Goal: Transaction & Acquisition: Purchase product/service

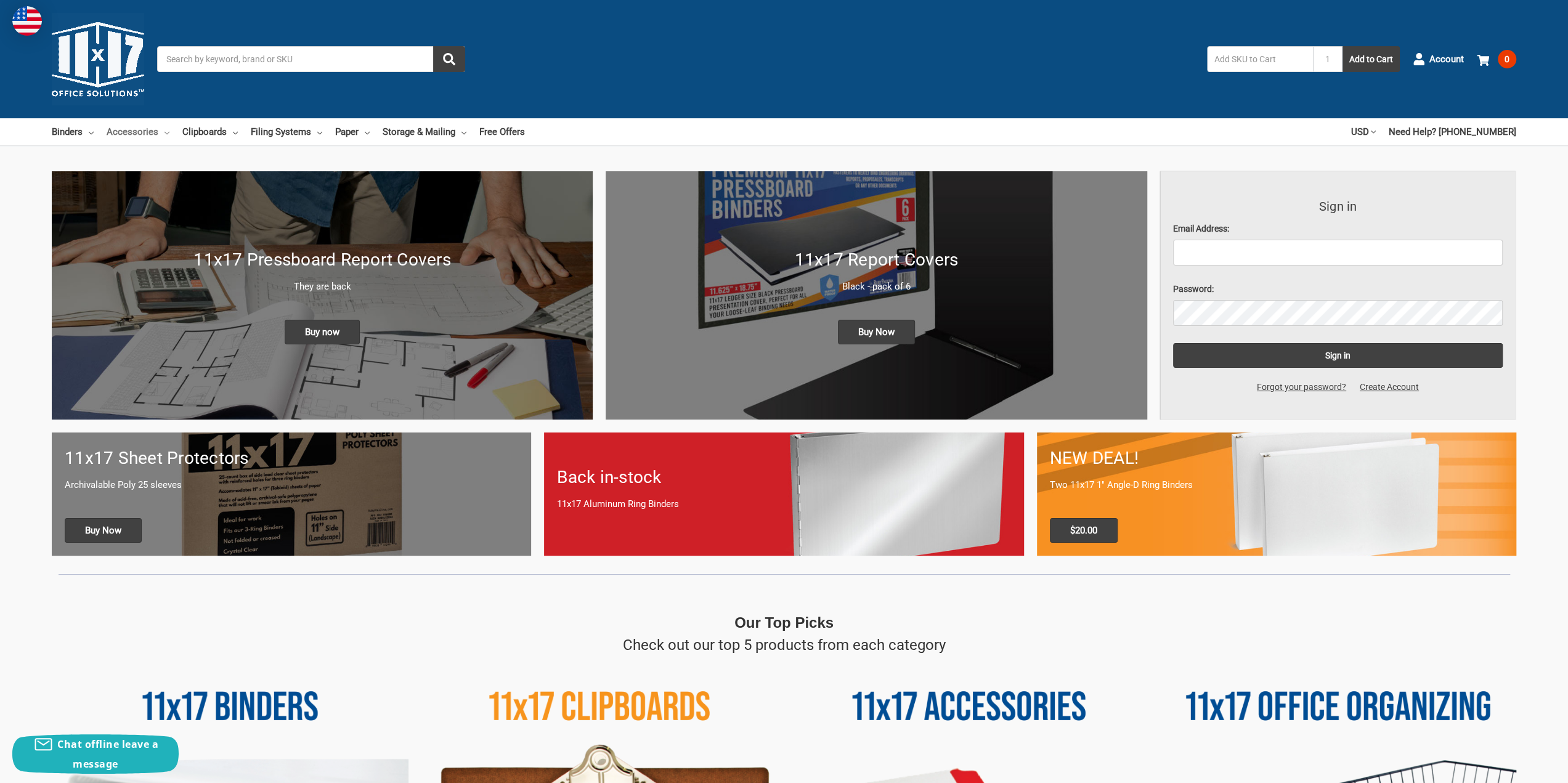
click at [162, 131] on link "Accessories" at bounding box center [137, 132] width 63 height 27
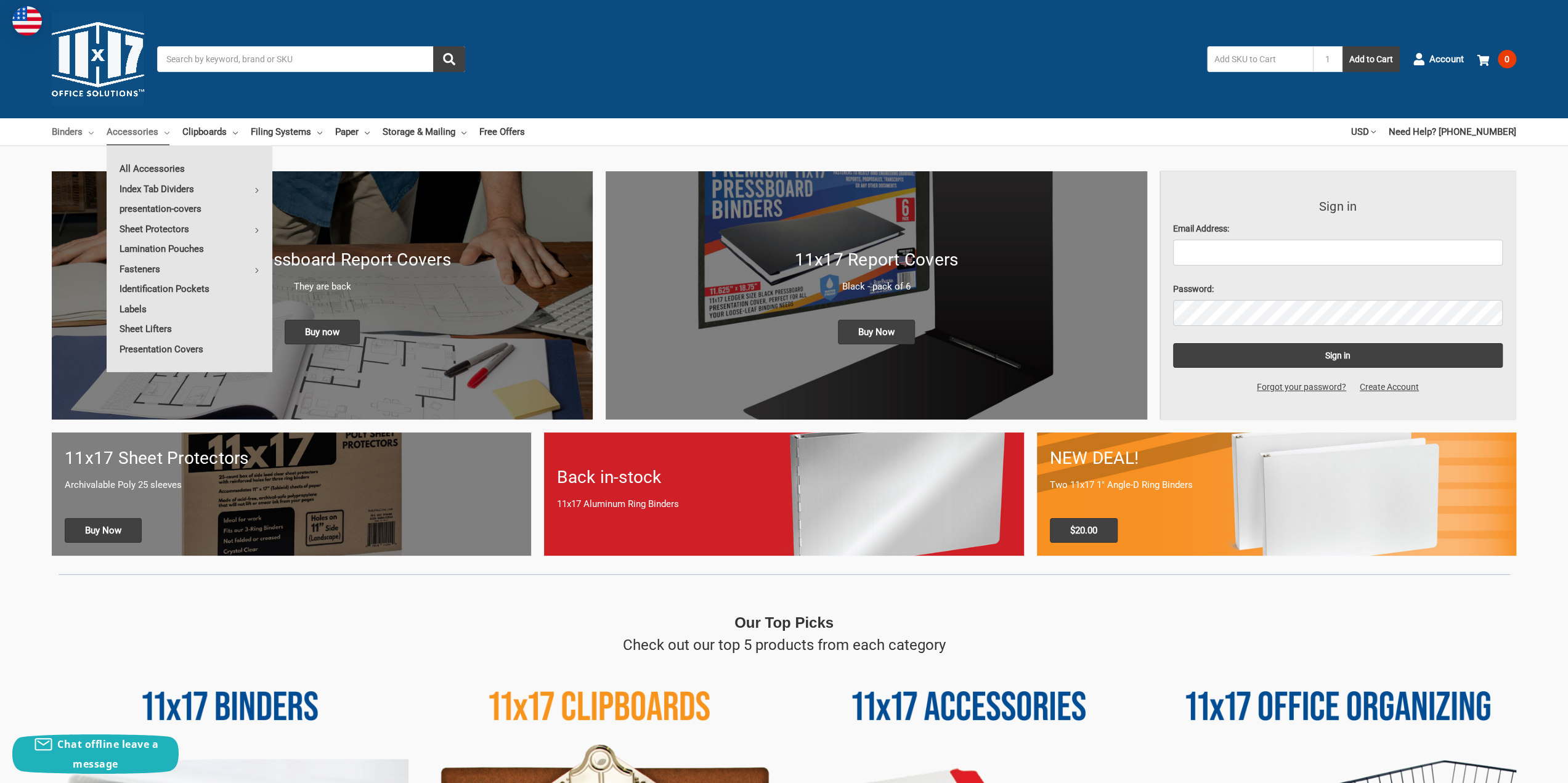
click at [91, 132] on icon at bounding box center [91, 134] width 5 height 5
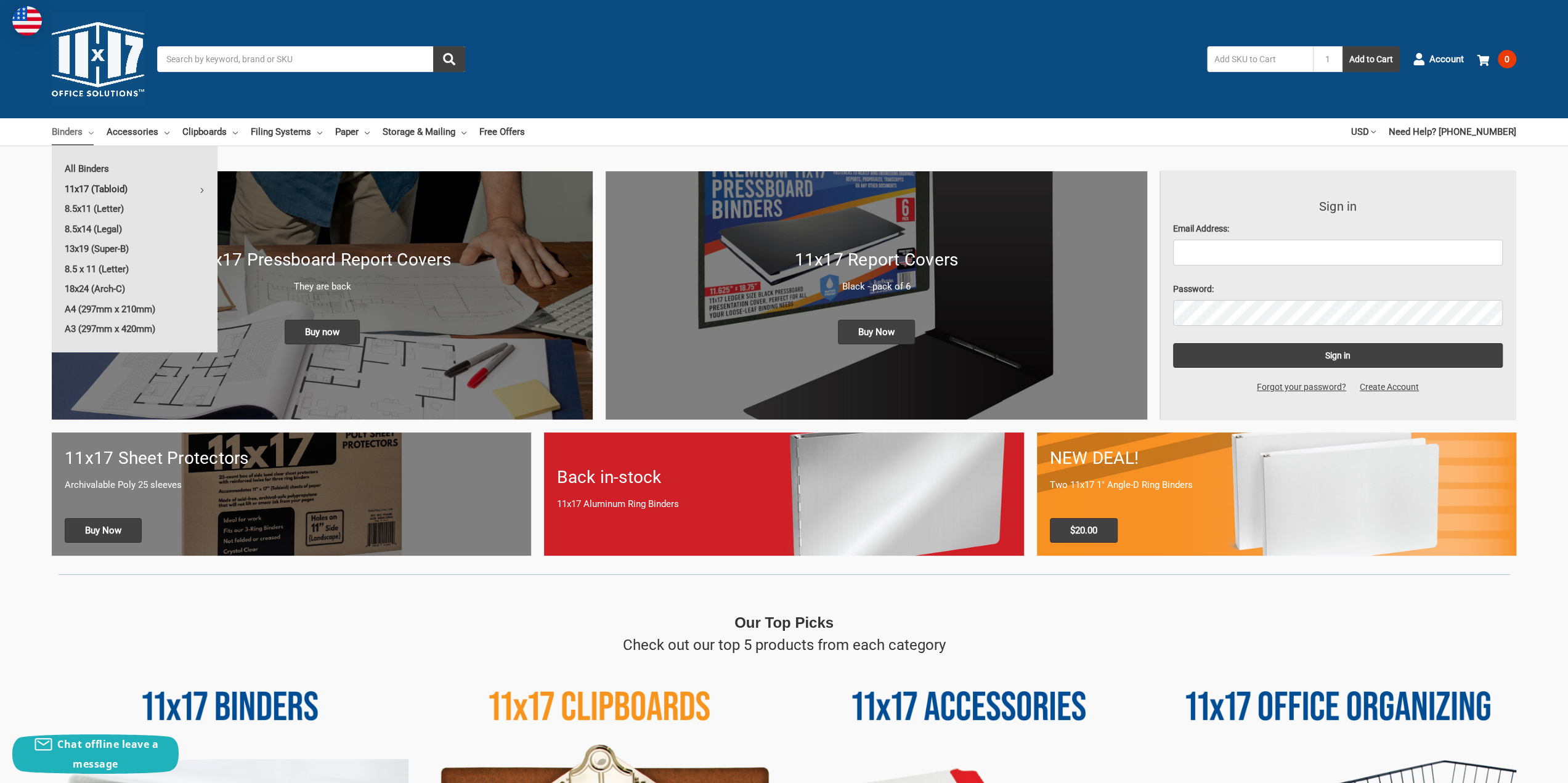
click at [114, 186] on link "11x17 (Tabloid)" at bounding box center [134, 189] width 165 height 19
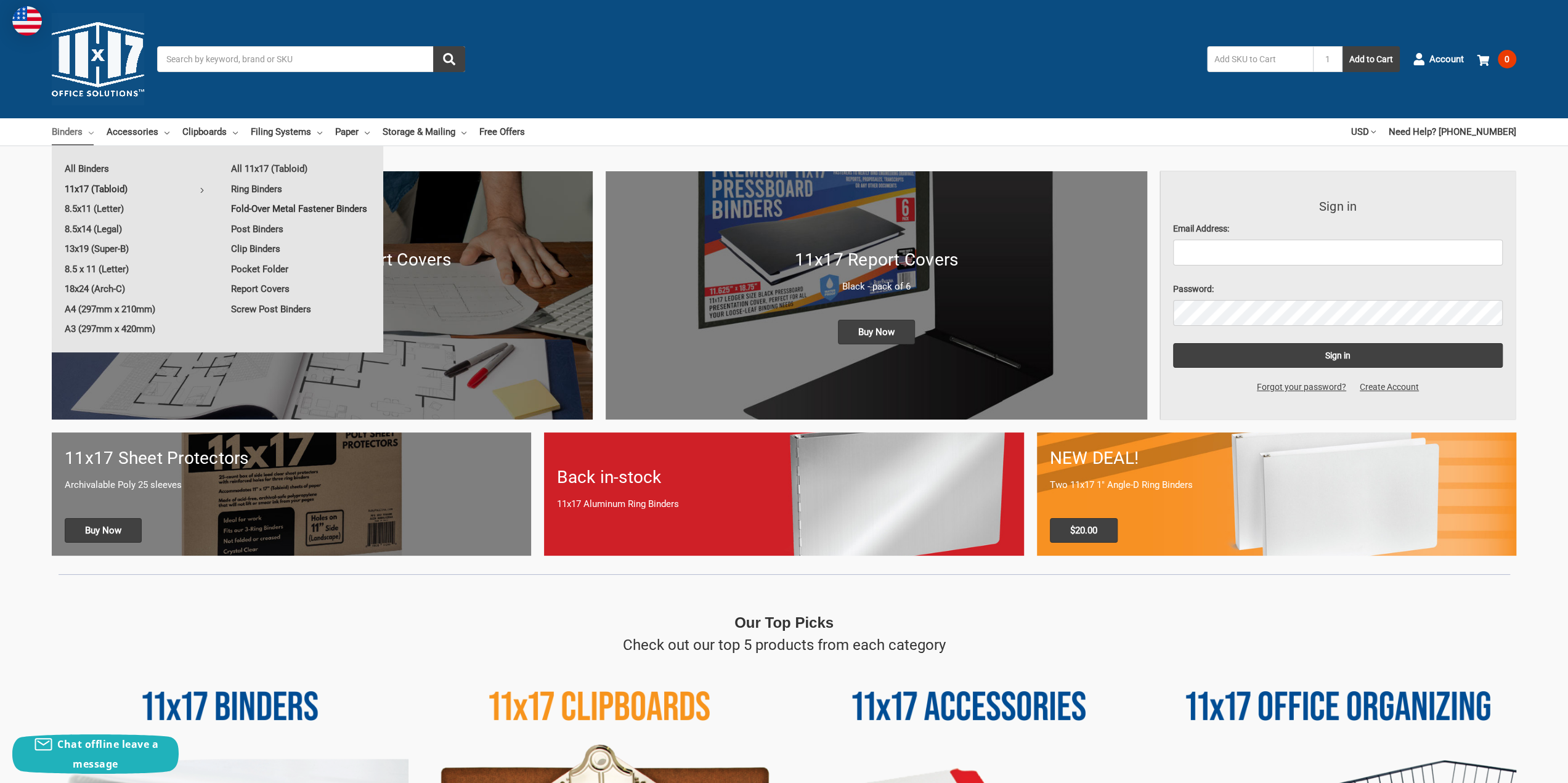
click at [261, 206] on link "Fold-Over Metal Fastener Binders" at bounding box center [300, 209] width 165 height 19
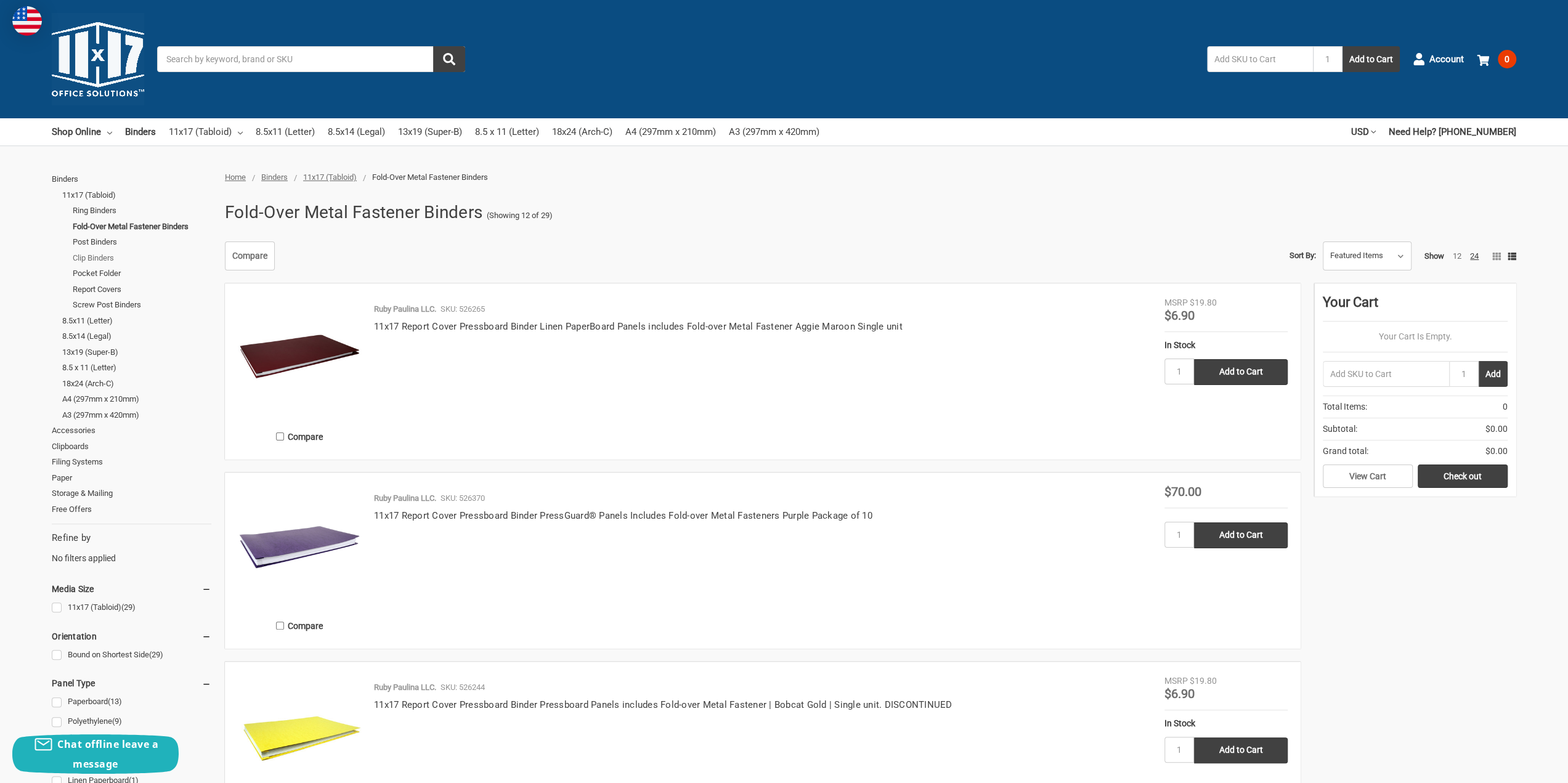
click at [96, 257] on link "Clip Binders" at bounding box center [142, 258] width 139 height 16
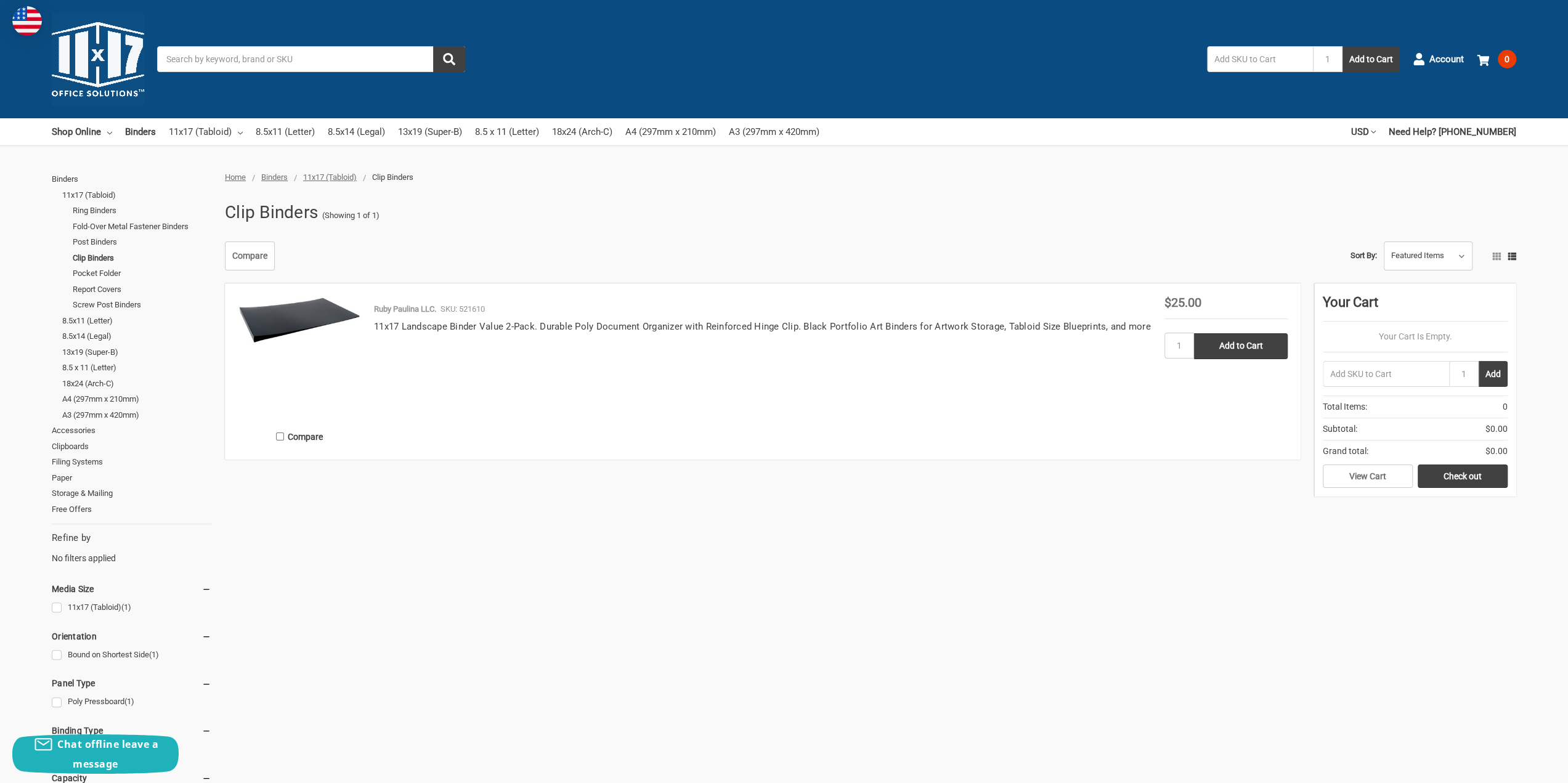
click at [276, 329] on img at bounding box center [299, 319] width 123 height 47
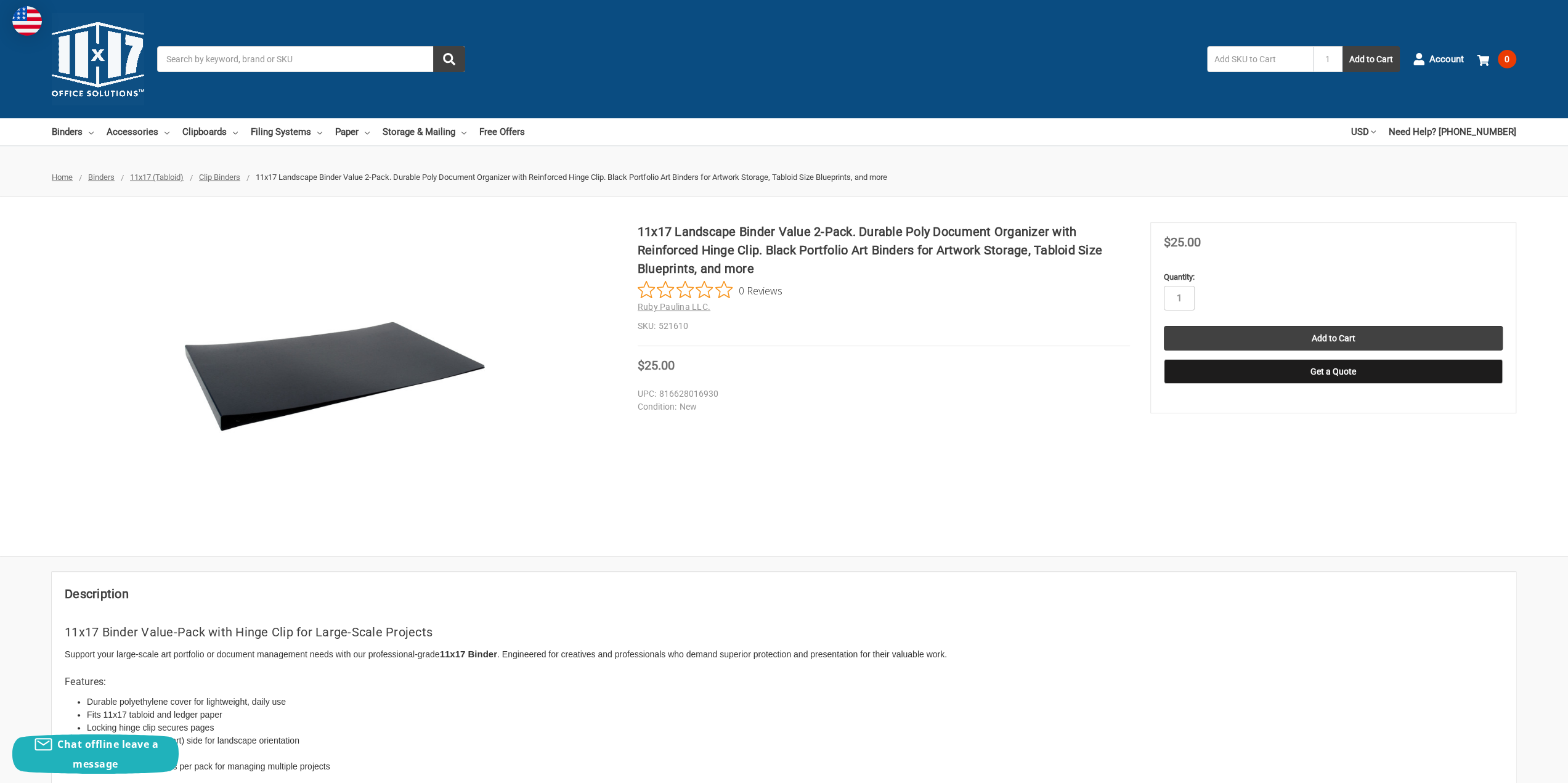
drag, startPoint x: 250, startPoint y: 257, endPoint x: 275, endPoint y: 244, distance: 28.2
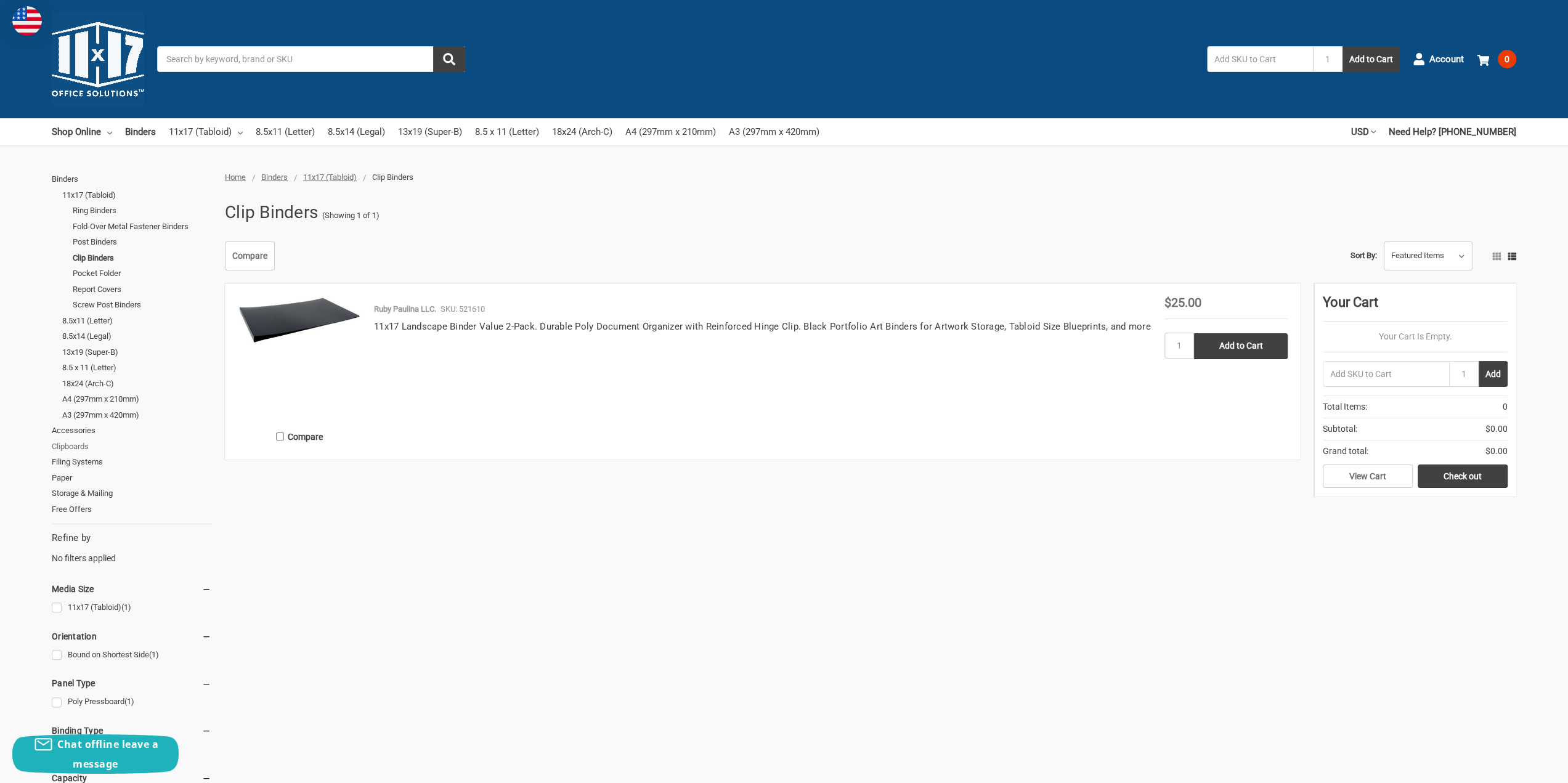
click at [80, 447] on link "Clipboards" at bounding box center [131, 447] width 159 height 16
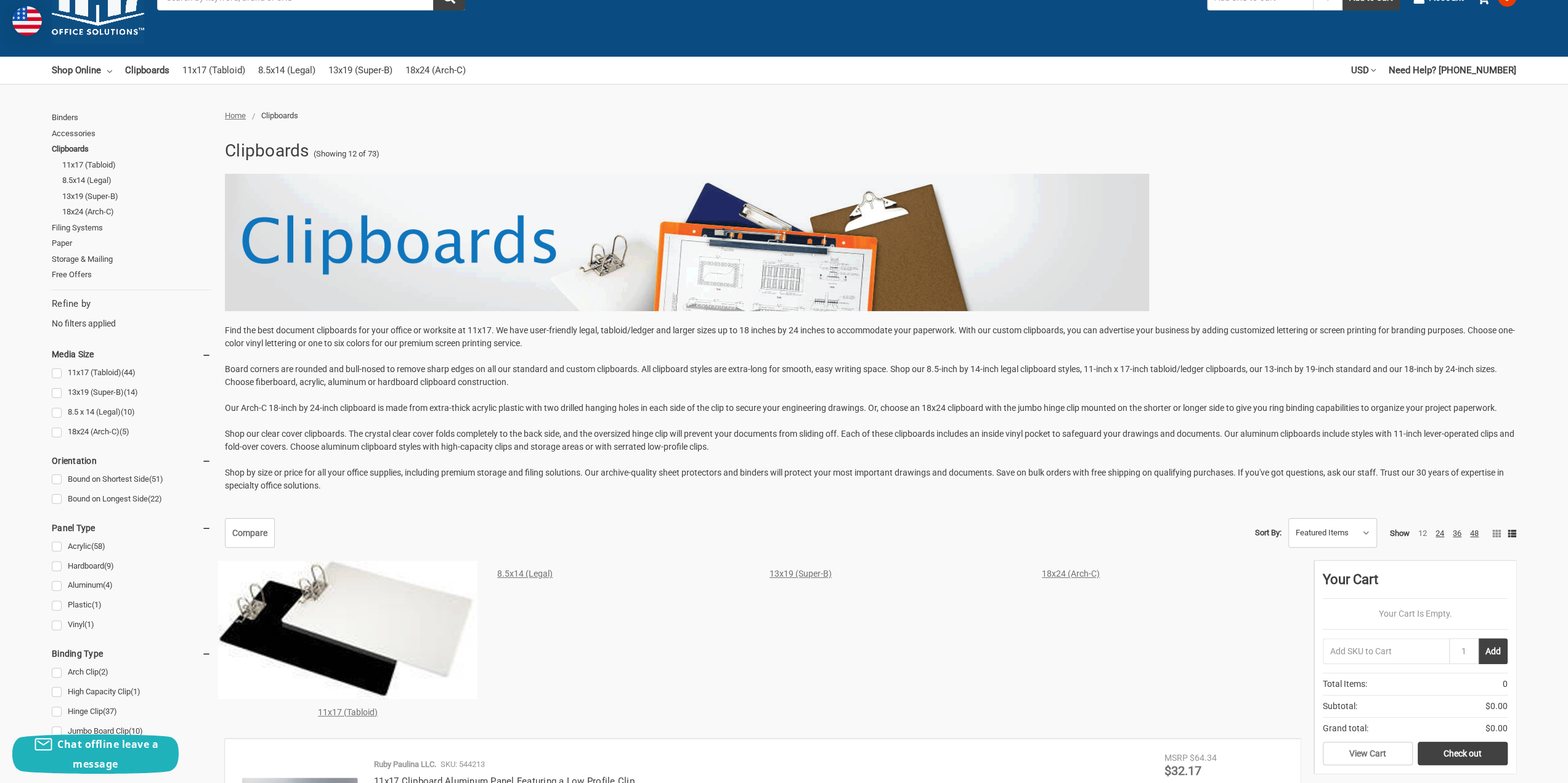
scroll to position [185, 0]
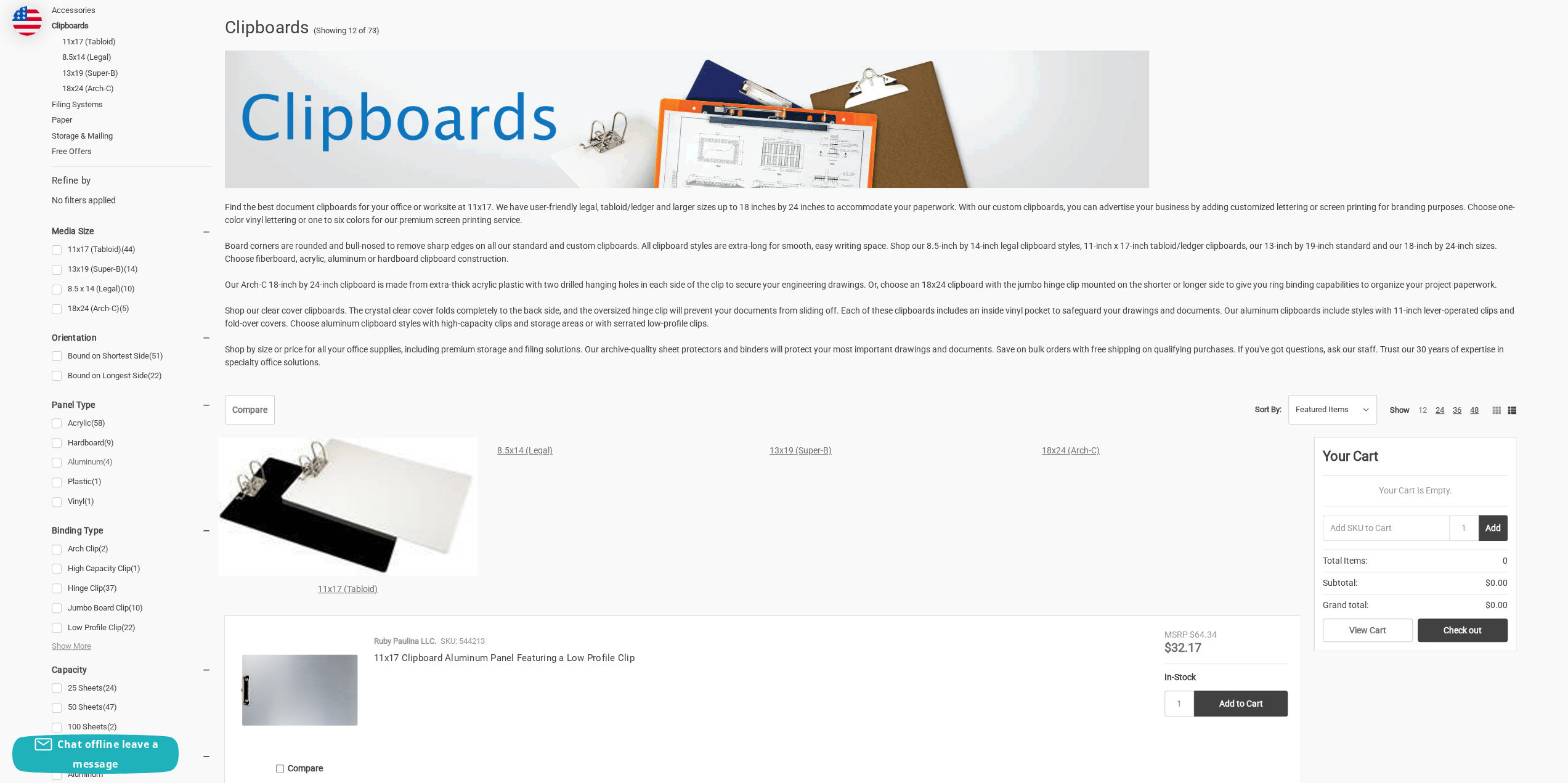
click at [90, 461] on link "Aluminum (4)" at bounding box center [131, 462] width 159 height 17
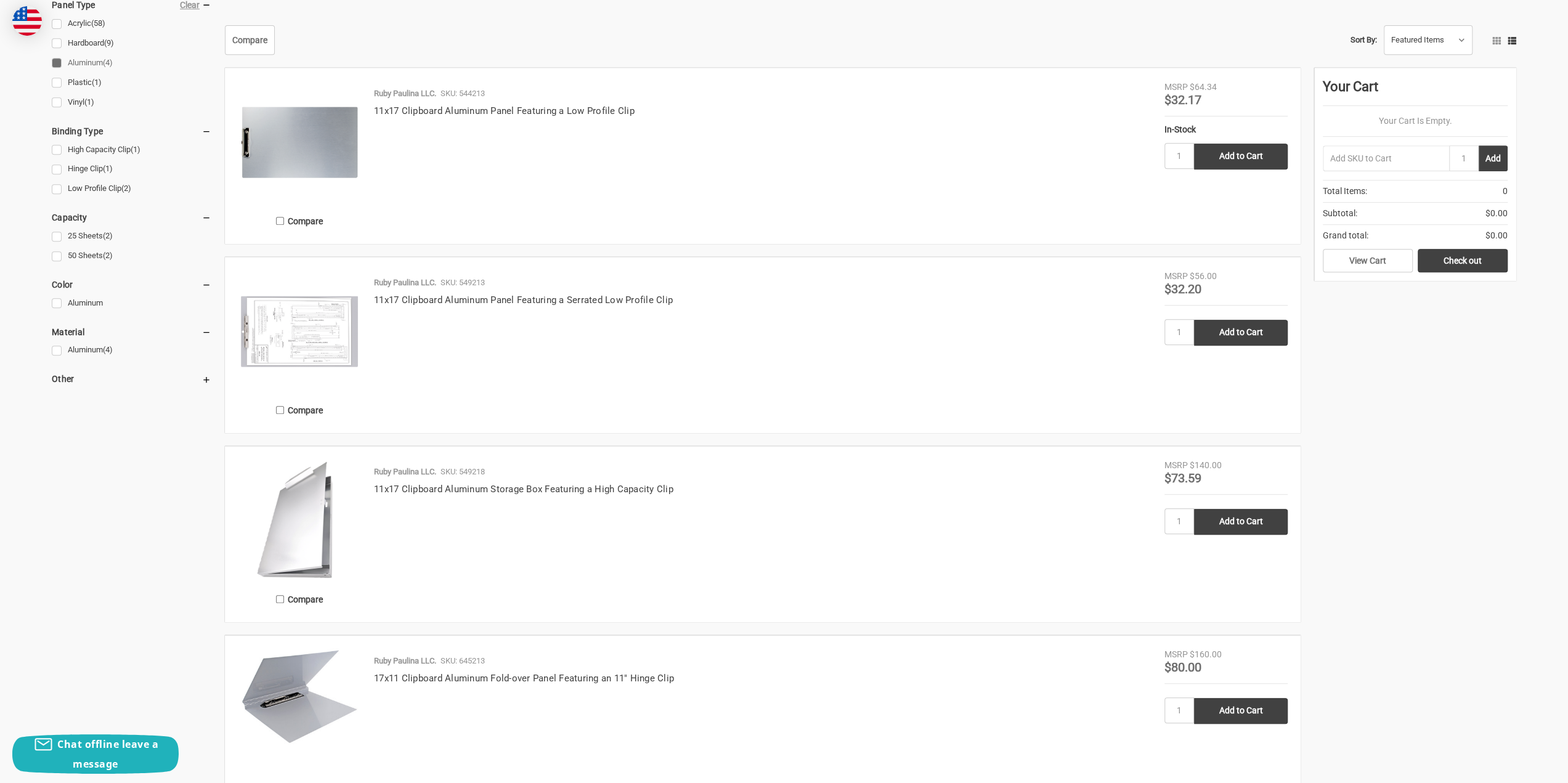
scroll to position [678, 0]
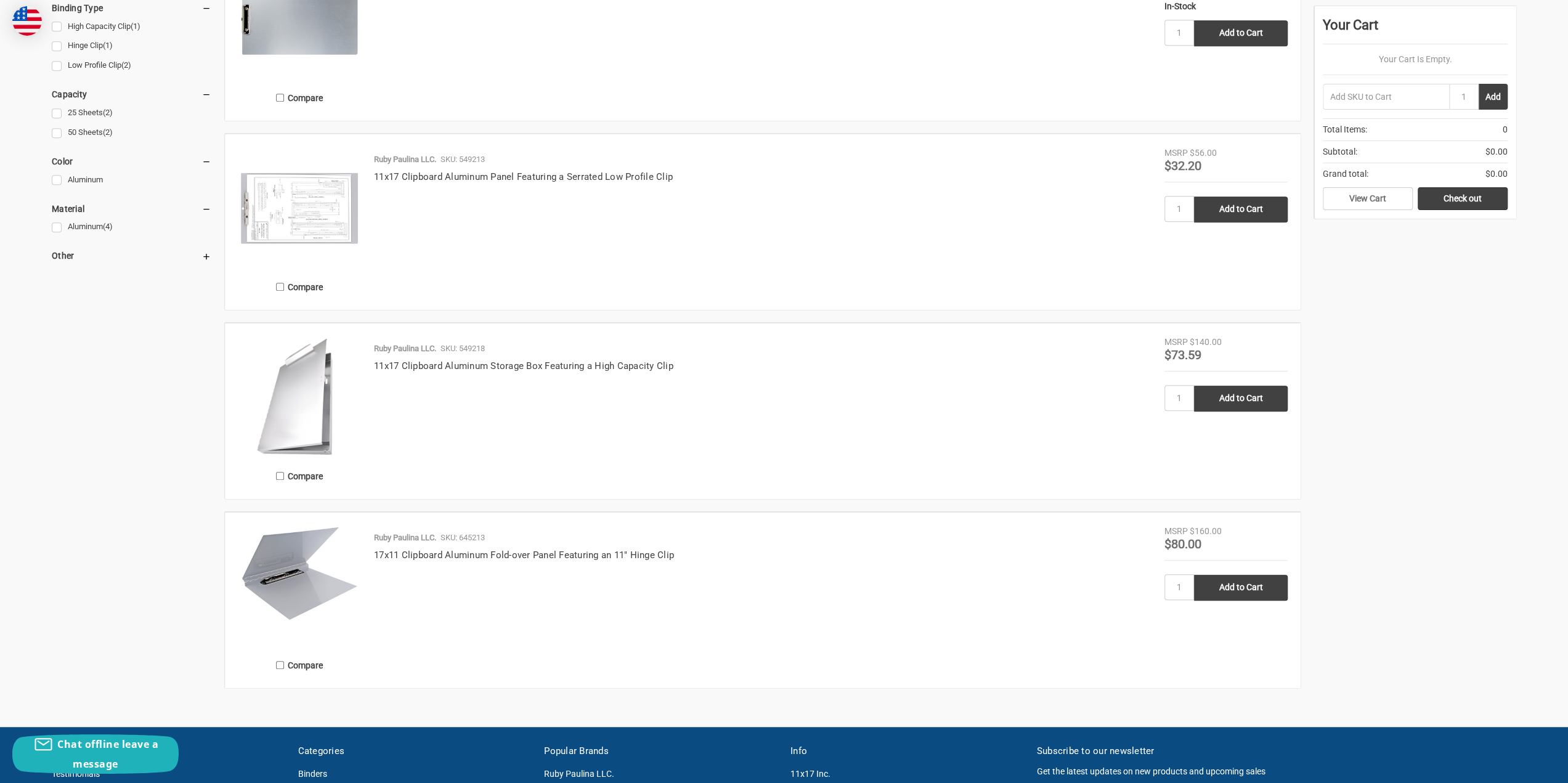
click at [283, 588] on img at bounding box center [299, 572] width 123 height 96
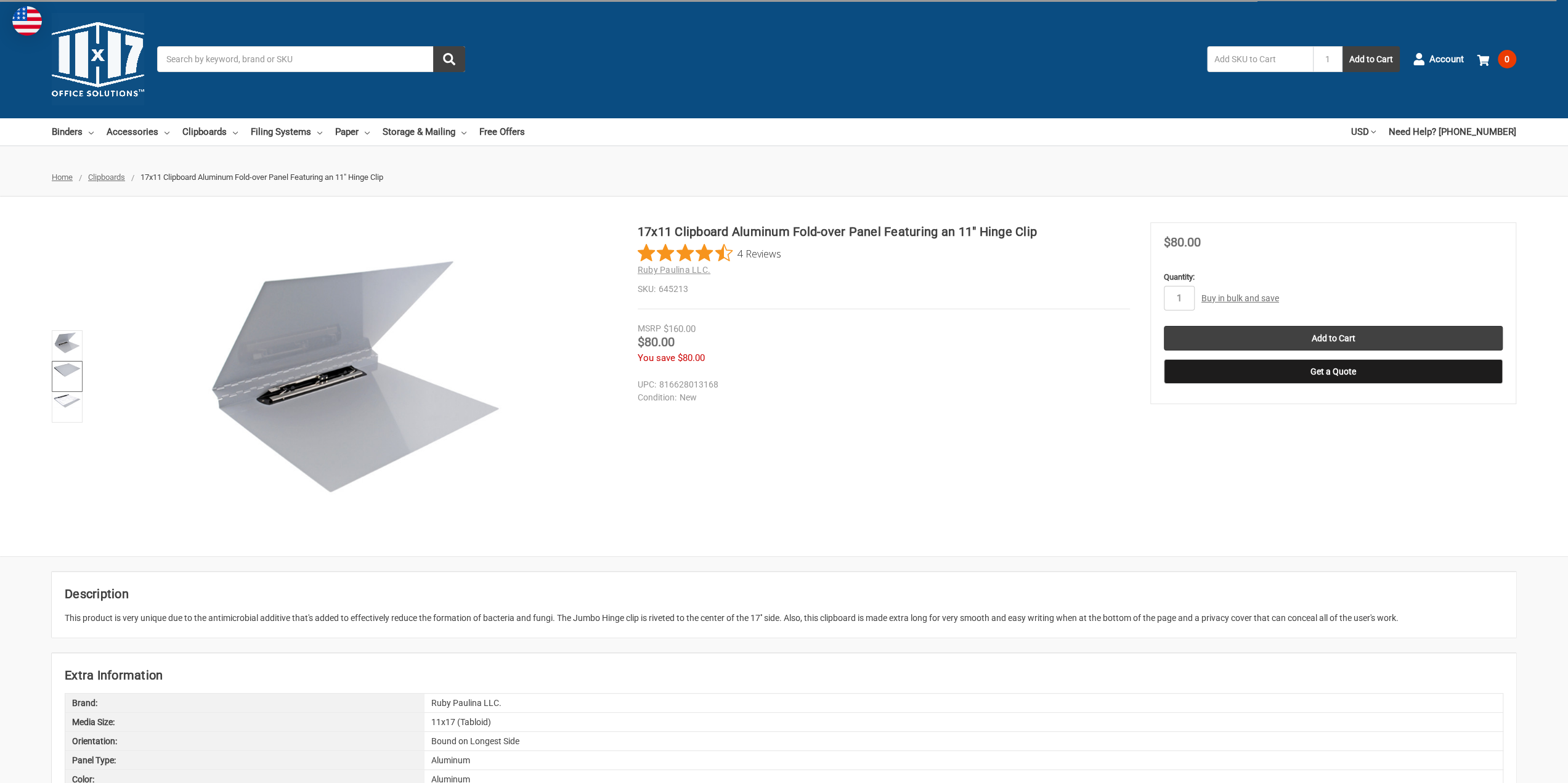
click at [68, 363] on img at bounding box center [67, 370] width 27 height 14
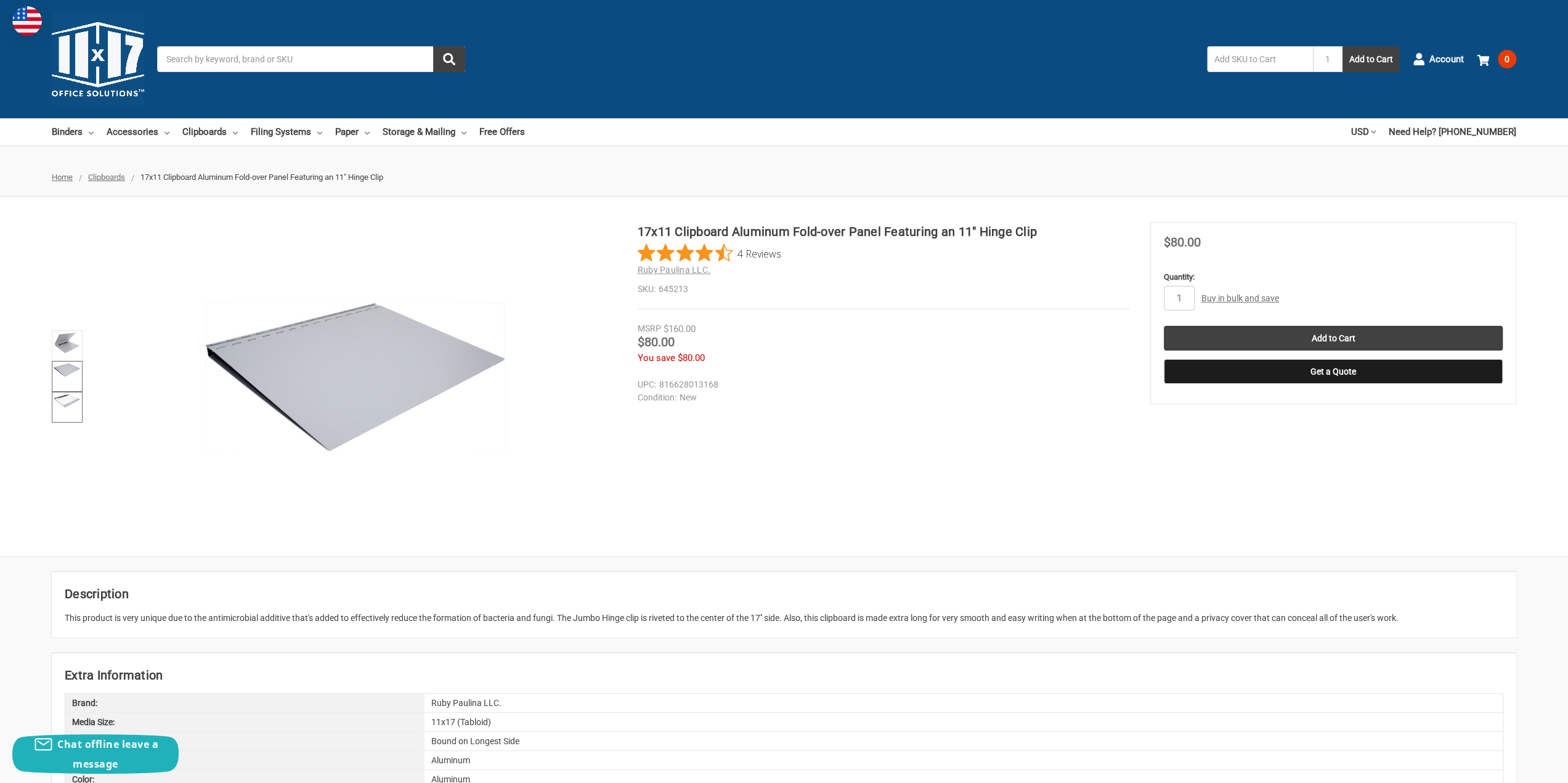
click at [68, 406] on img at bounding box center [67, 401] width 27 height 14
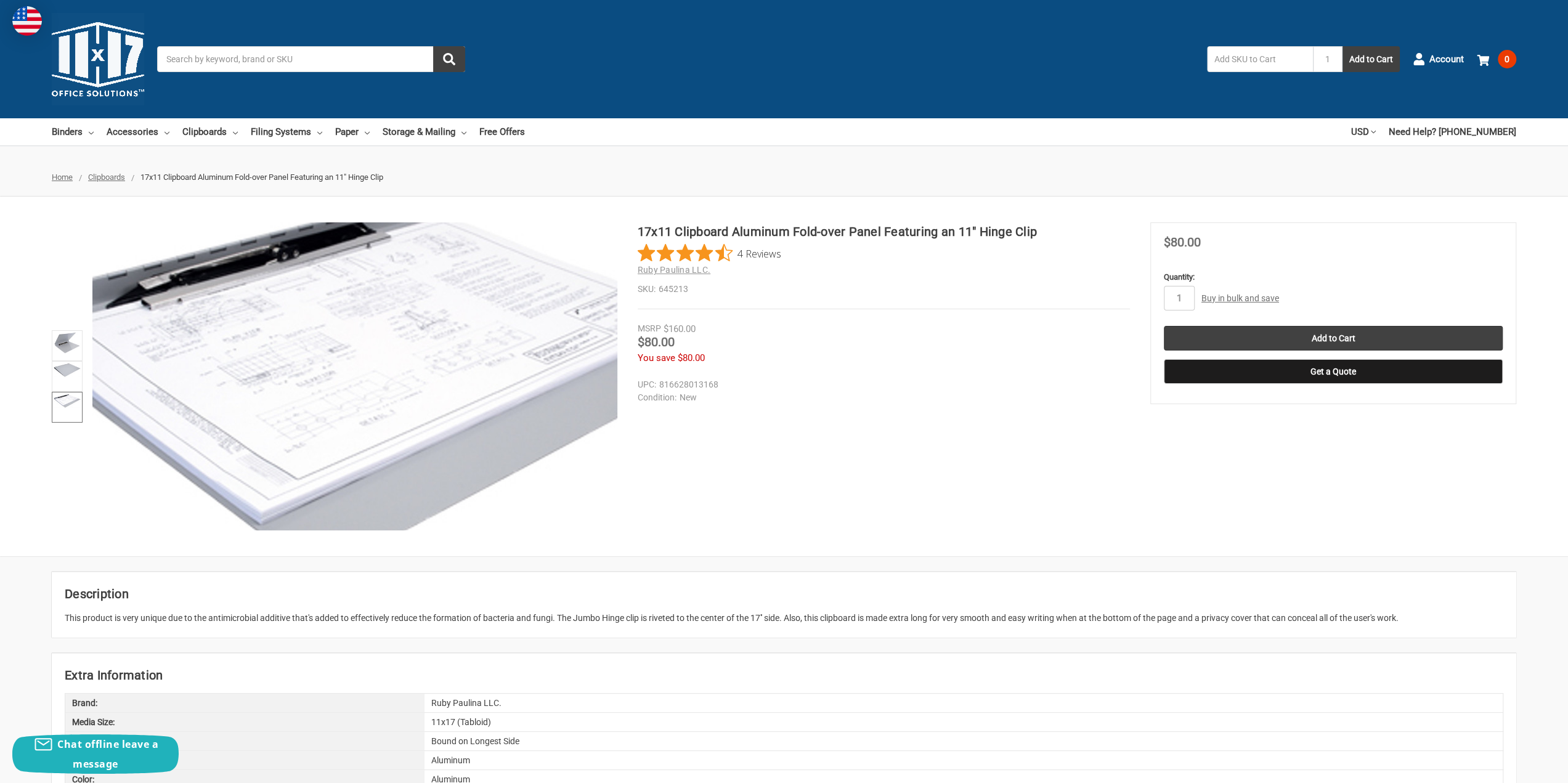
click at [308, 352] on img at bounding box center [377, 384] width 788 height 405
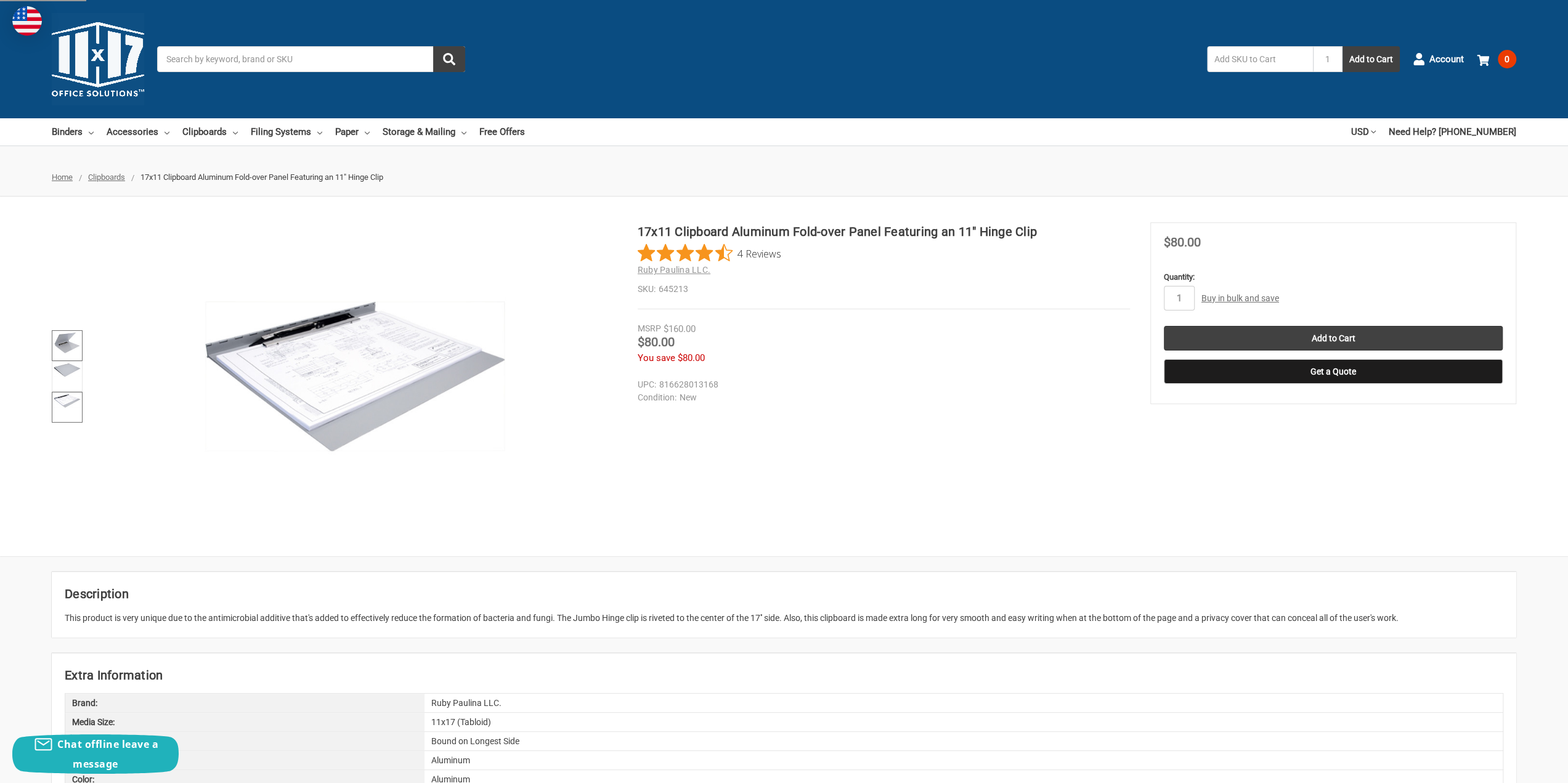
click at [74, 335] on img at bounding box center [67, 342] width 27 height 21
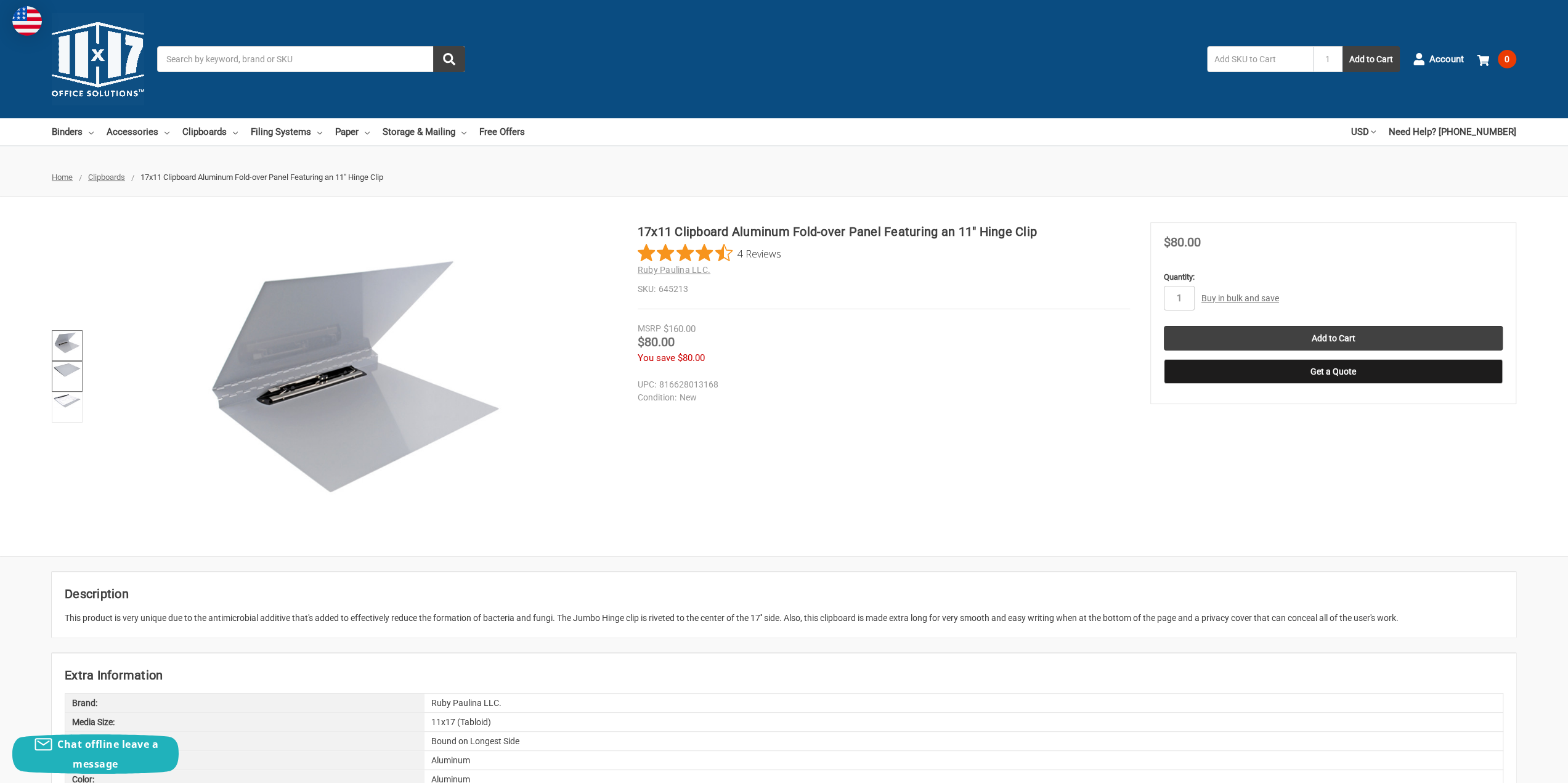
click at [60, 370] on img at bounding box center [67, 370] width 27 height 14
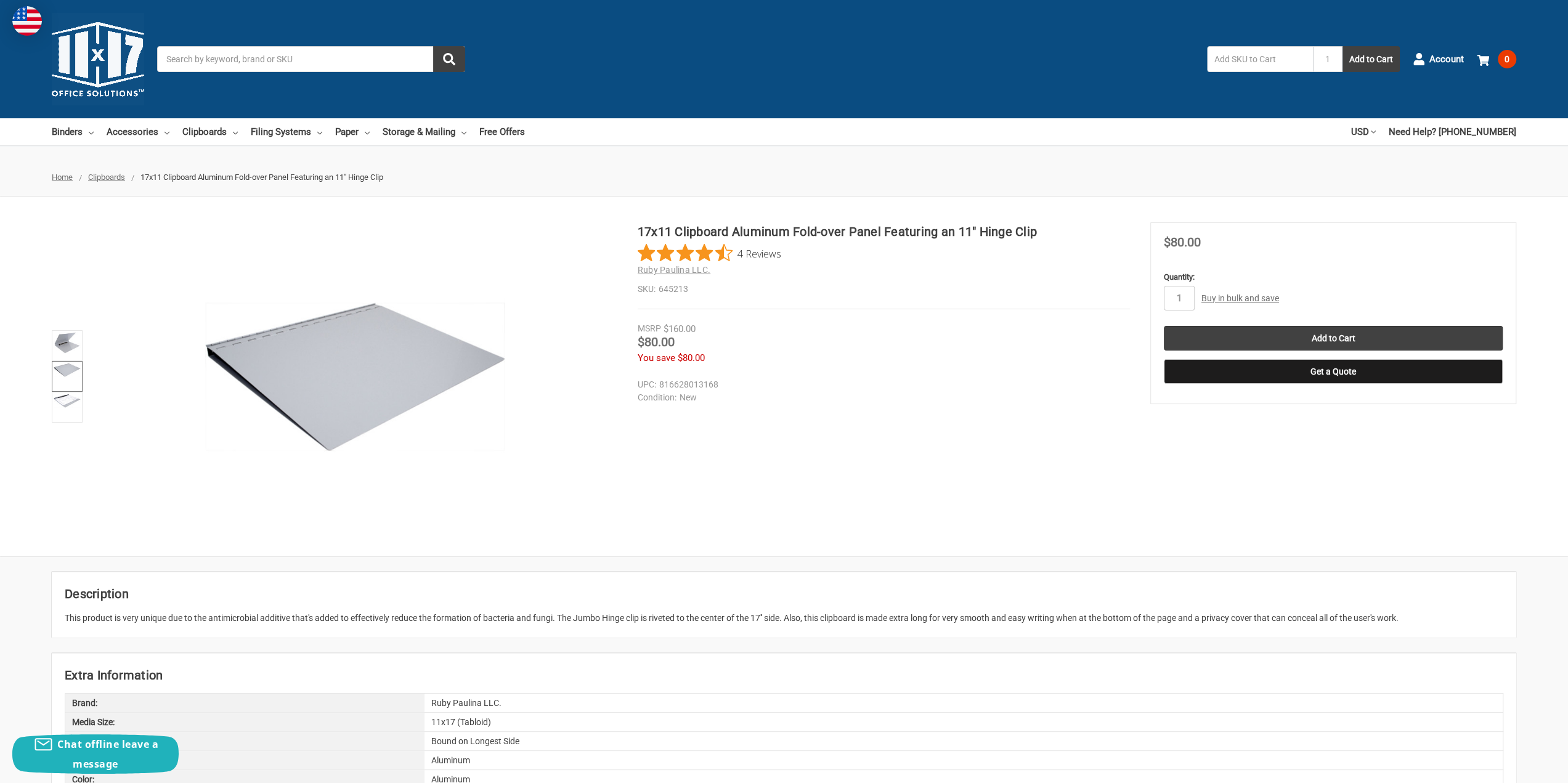
click at [43, 403] on div "17x11 Clipboard Aluminum Fold-over Panel Featuring an 11" Hinge Clip 4 Reviews …" at bounding box center [784, 376] width 1568 height 308
click at [61, 403] on img at bounding box center [67, 401] width 27 height 14
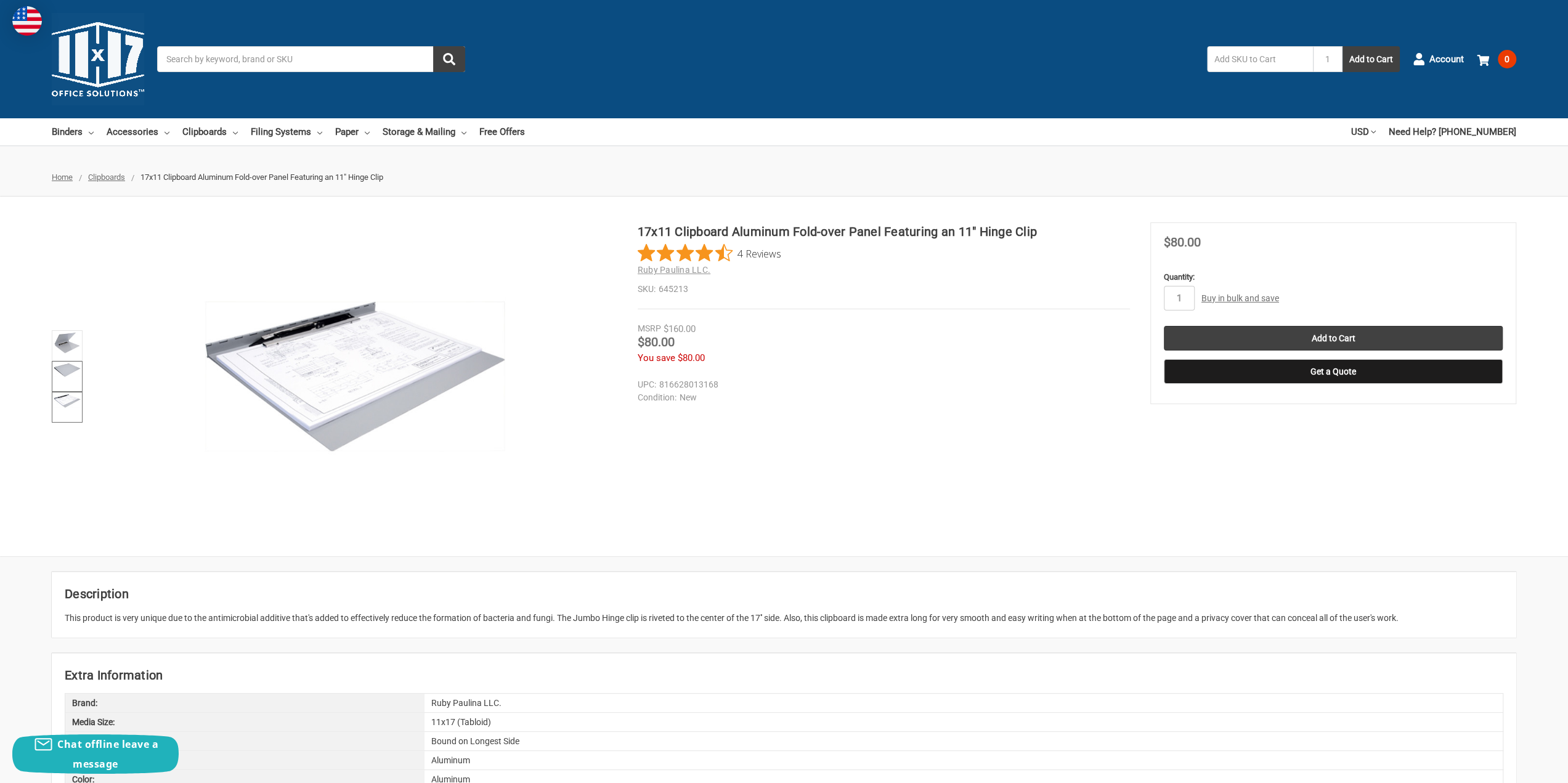
click at [63, 368] on img at bounding box center [67, 370] width 27 height 14
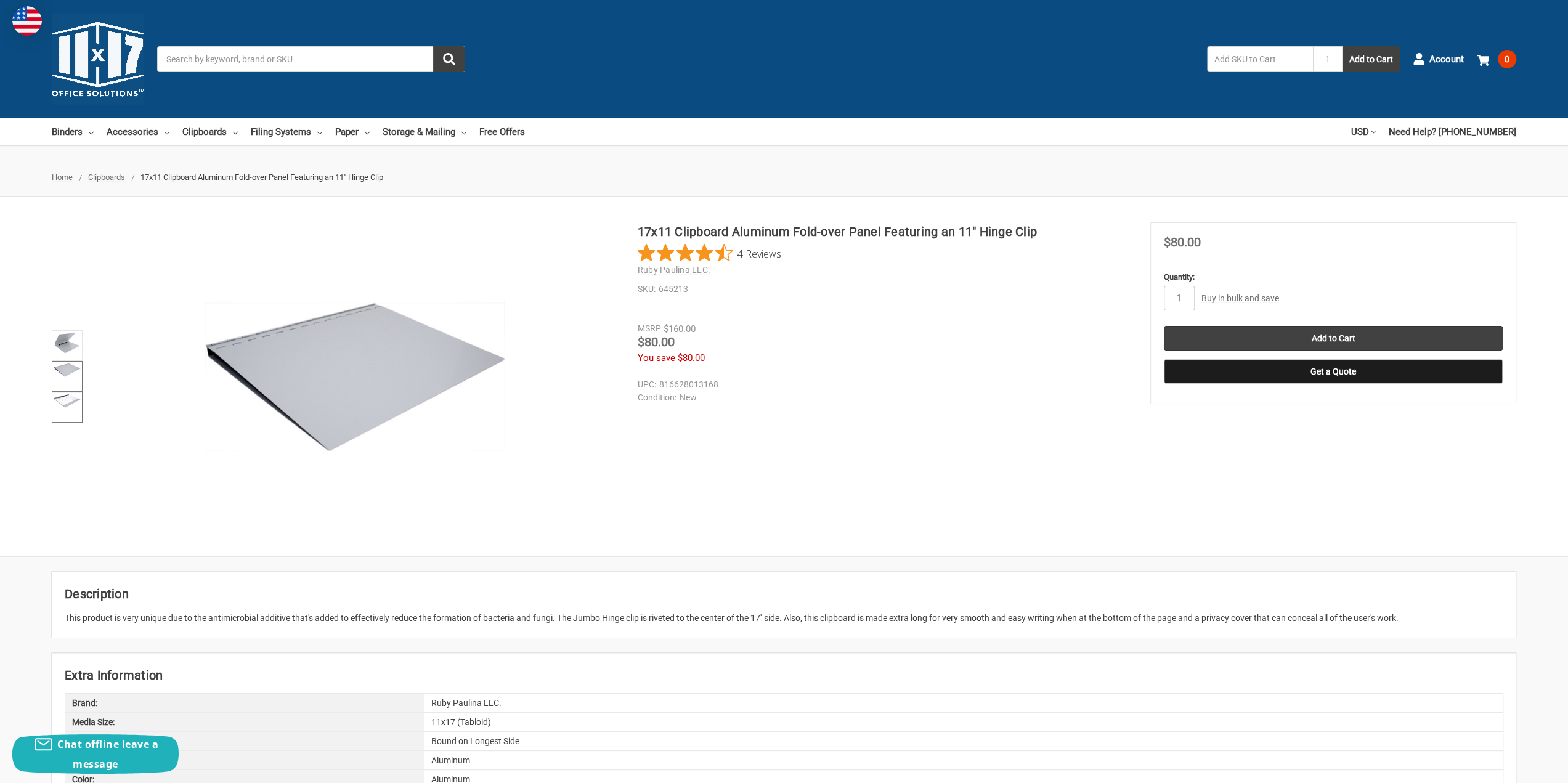
click at [72, 411] on link at bounding box center [66, 407] width 31 height 31
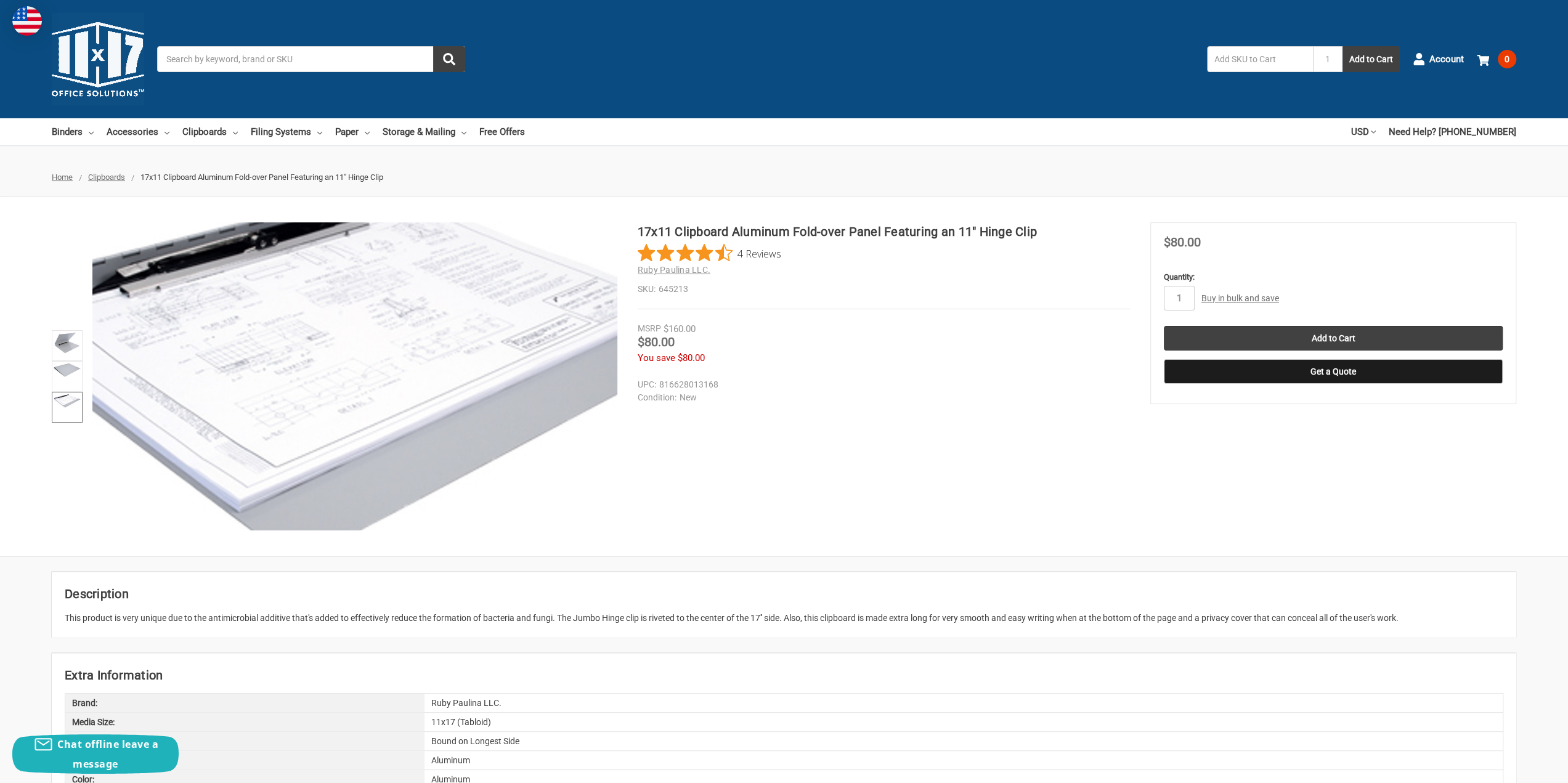
drag, startPoint x: 350, startPoint y: 390, endPoint x: 355, endPoint y: 403, distance: 13.9
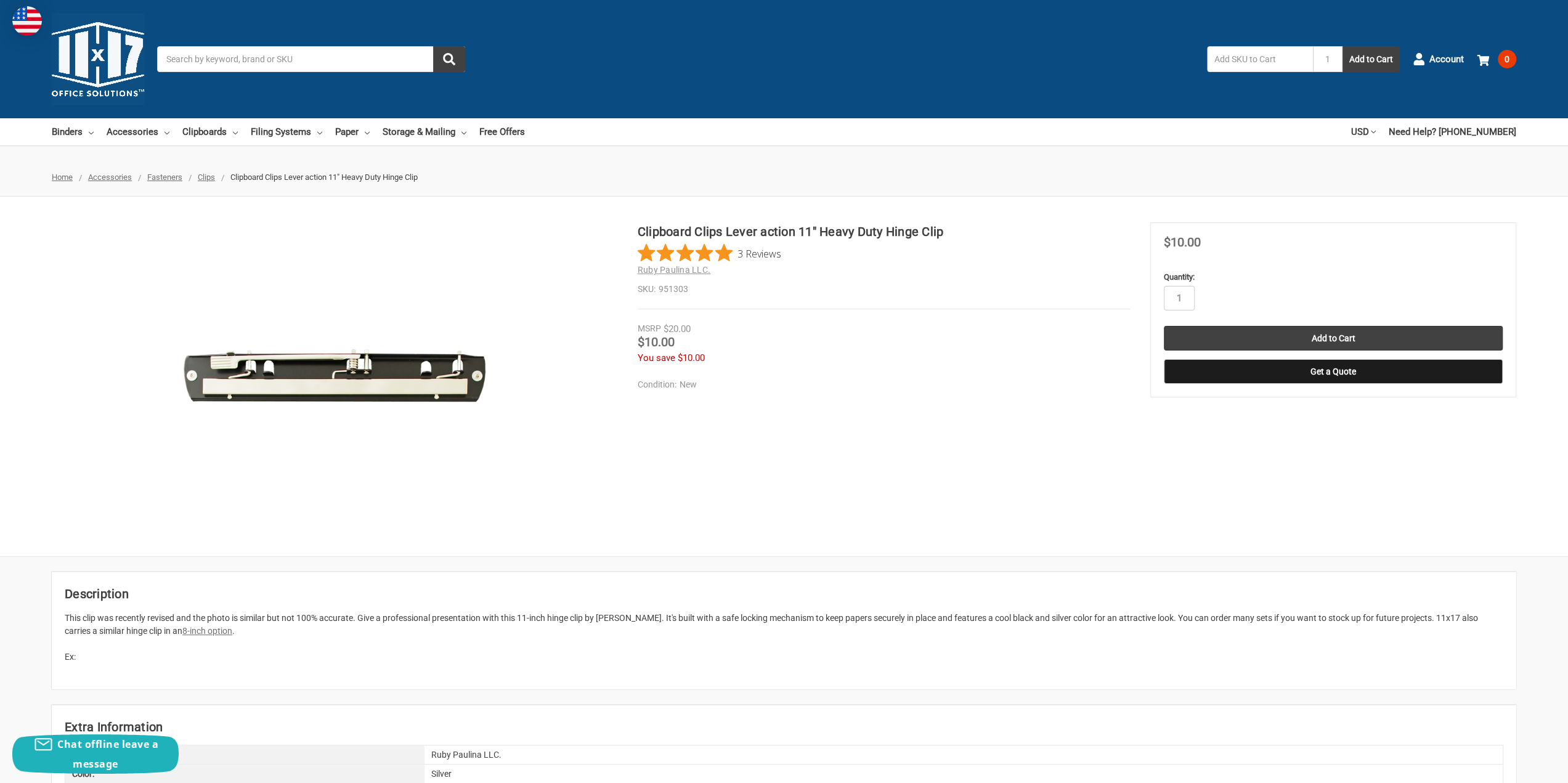
click at [207, 175] on span "Clips" at bounding box center [205, 177] width 17 height 9
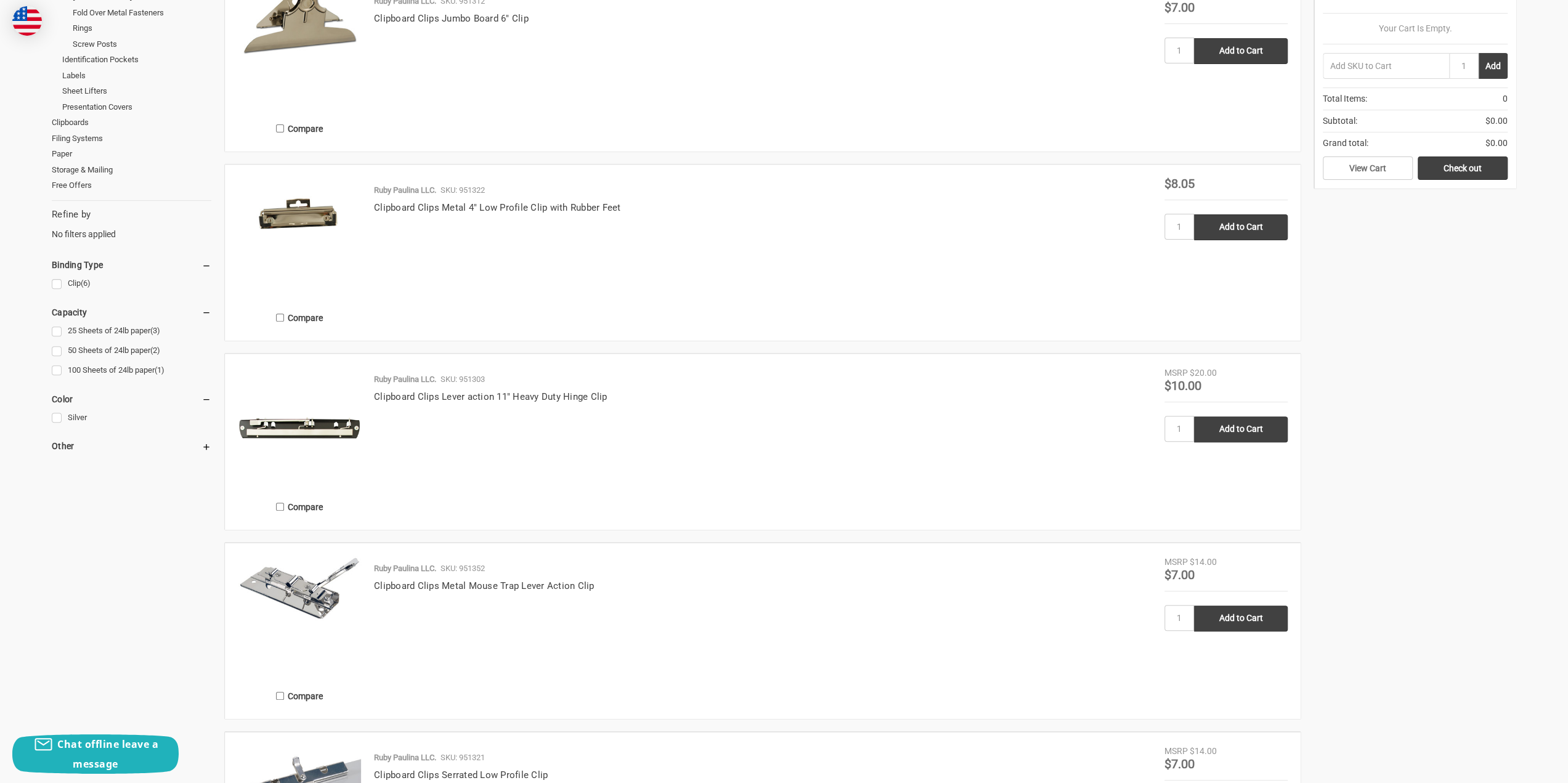
scroll to position [123, 0]
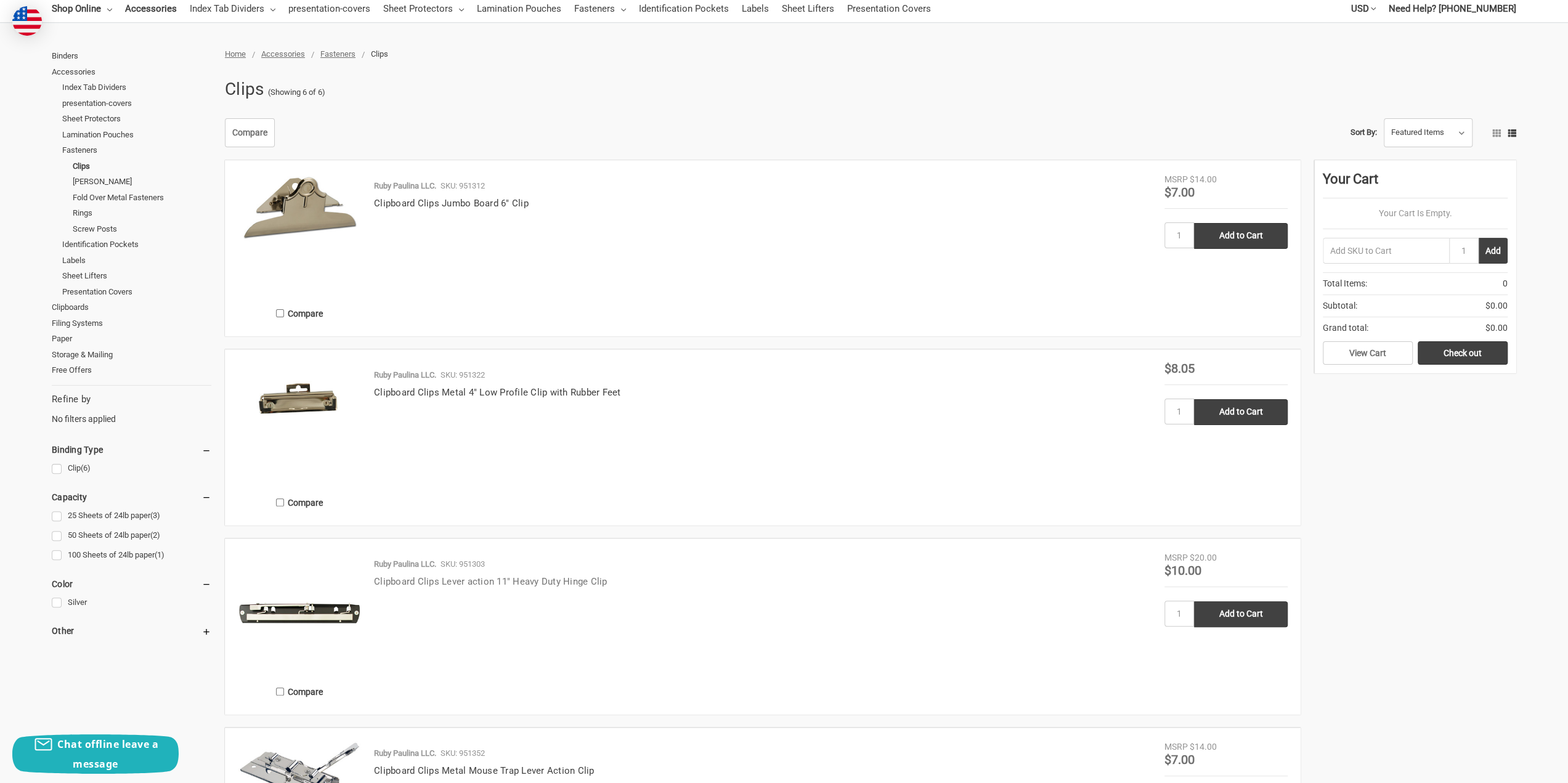
click at [399, 584] on link "Clipboard Clips Lever action 11" Heavy Duty Hinge Clip" at bounding box center [491, 581] width 234 height 12
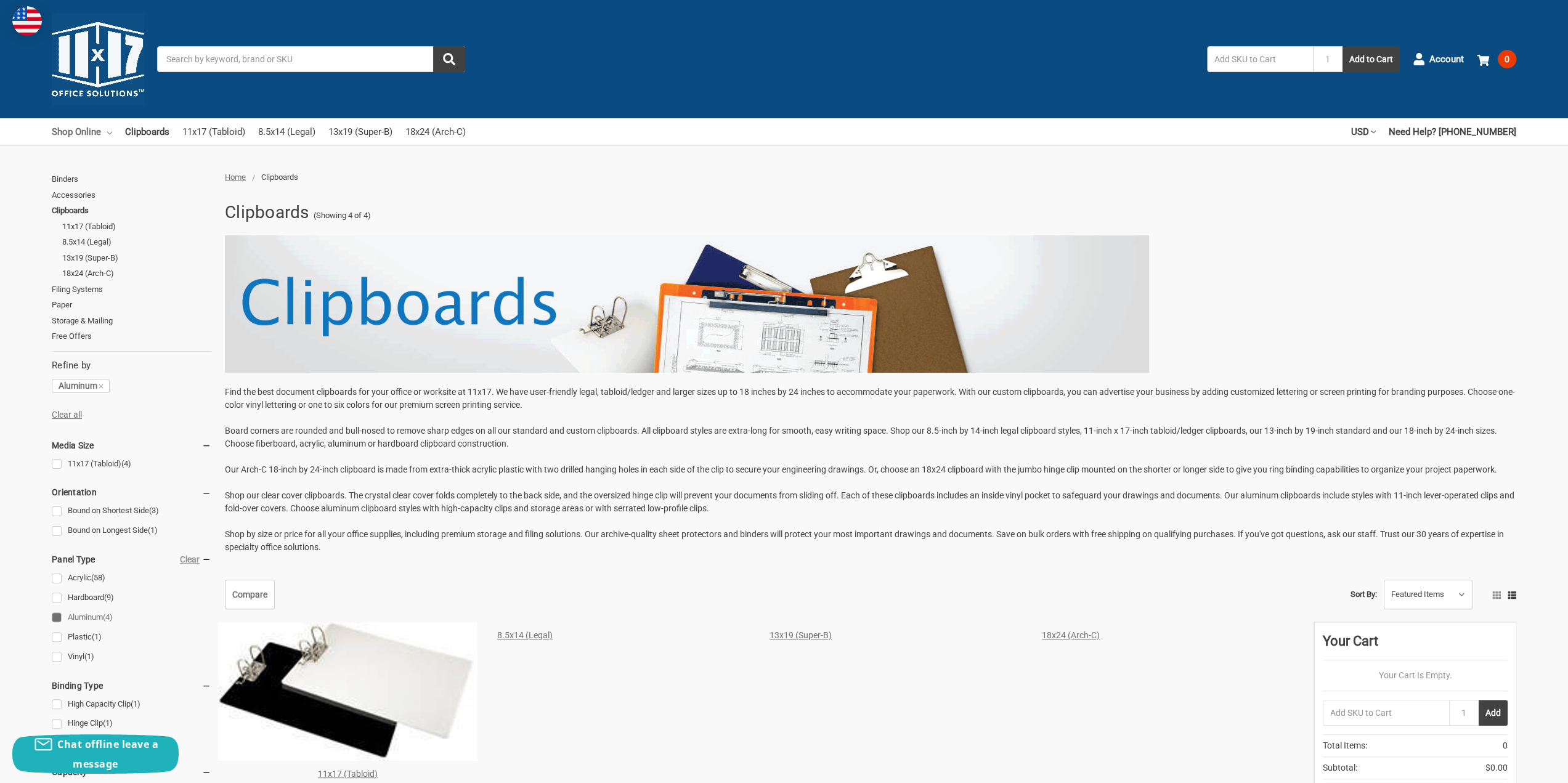
click at [106, 133] on link "Shop Online" at bounding box center [81, 132] width 60 height 27
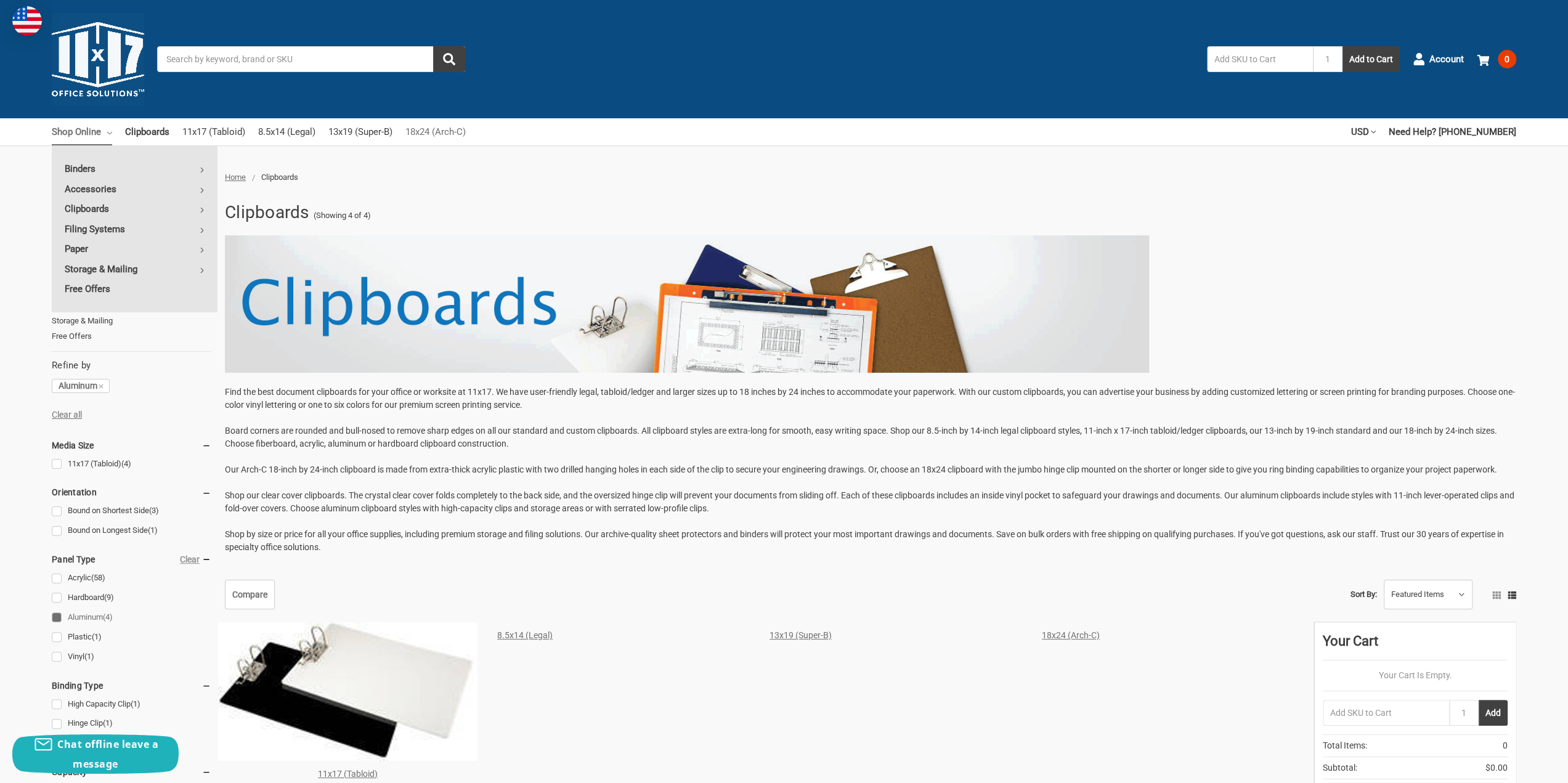
click at [426, 129] on link "18x24 (Arch-C)" at bounding box center [435, 132] width 60 height 27
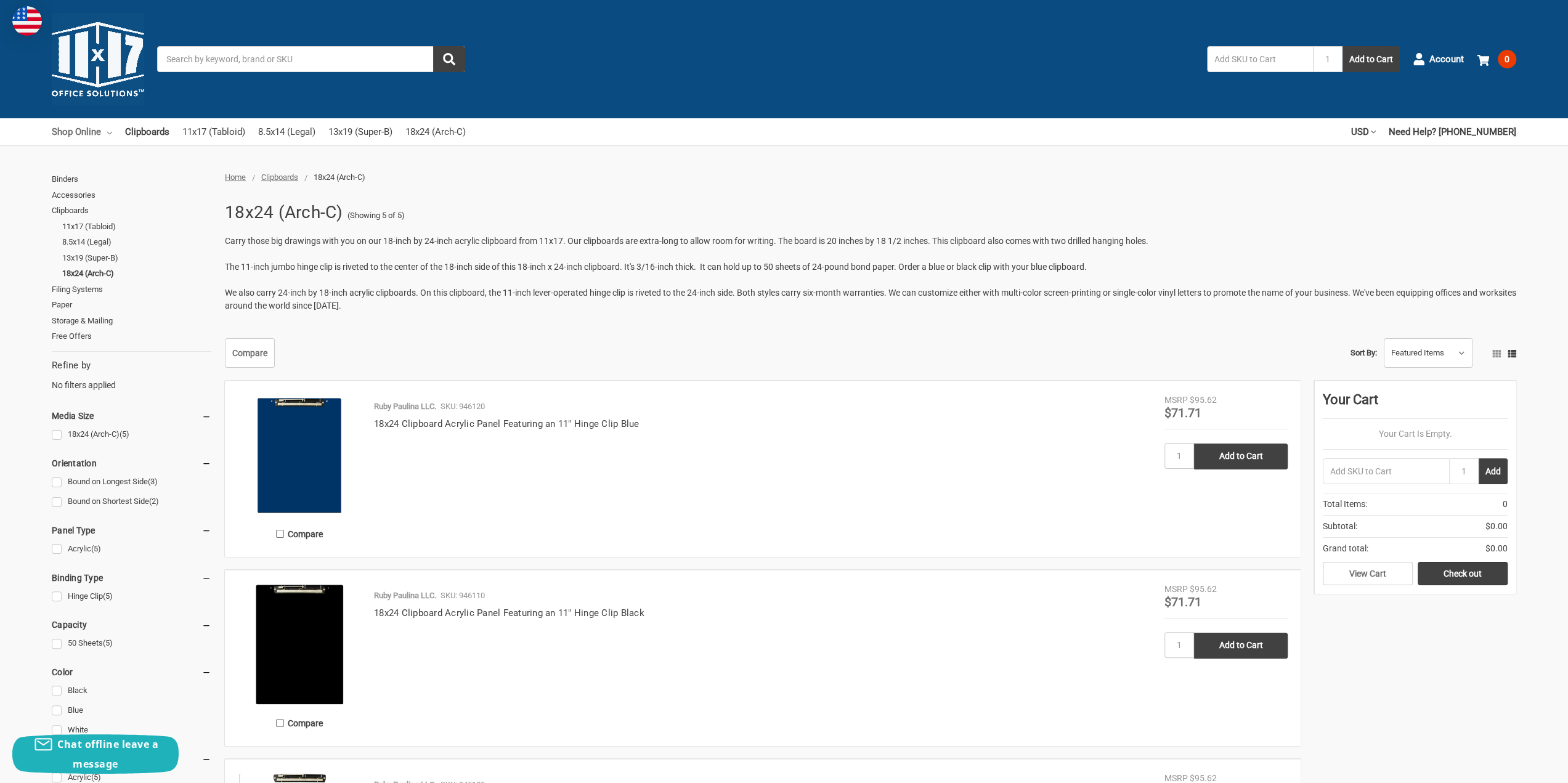
click at [64, 129] on link "Shop Online" at bounding box center [81, 132] width 60 height 27
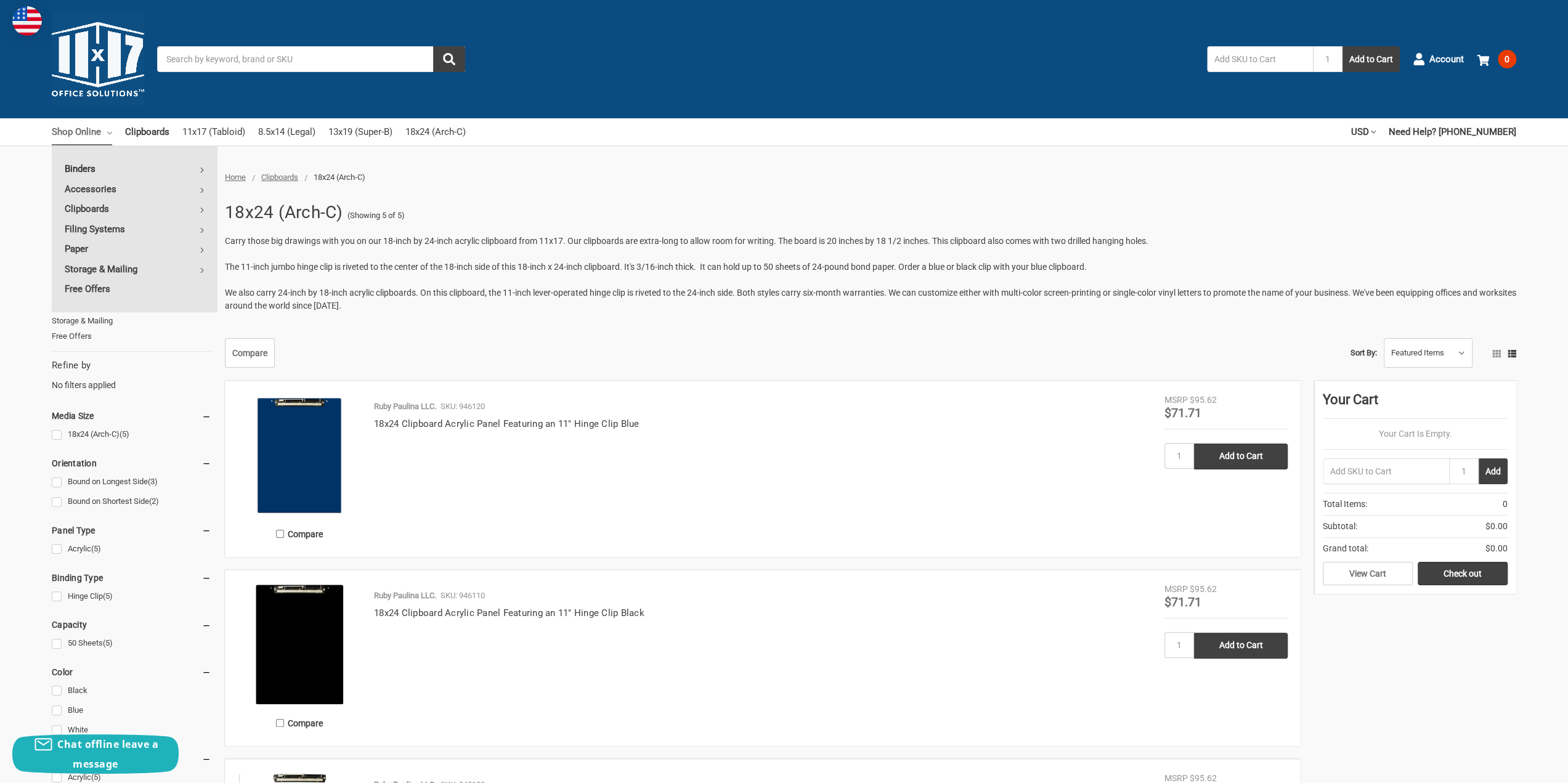
click at [97, 167] on link "Binders" at bounding box center [134, 169] width 165 height 19
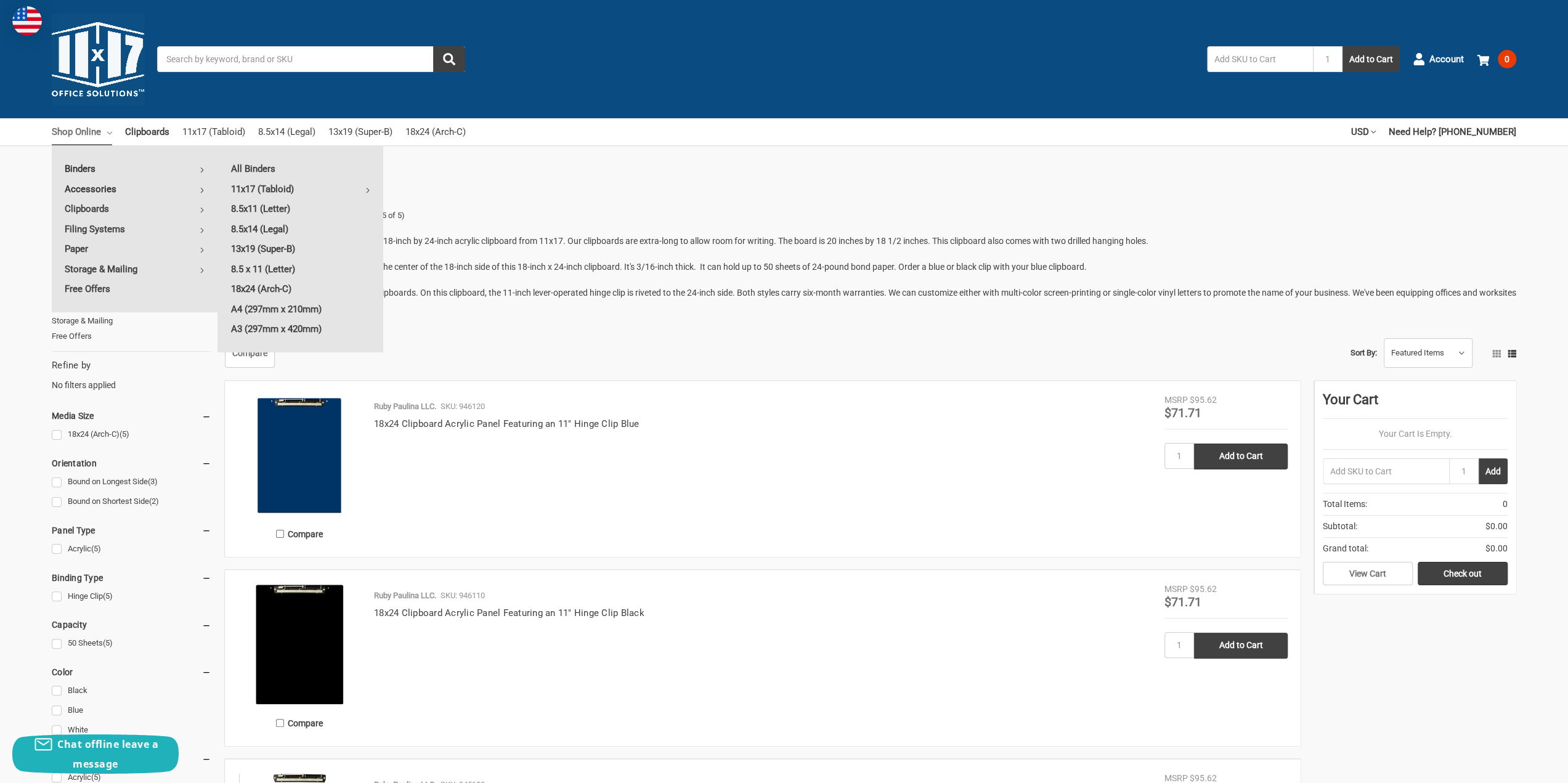
click at [138, 193] on link "Accessories" at bounding box center [134, 189] width 165 height 19
click at [269, 264] on link "Fasteners" at bounding box center [300, 269] width 165 height 19
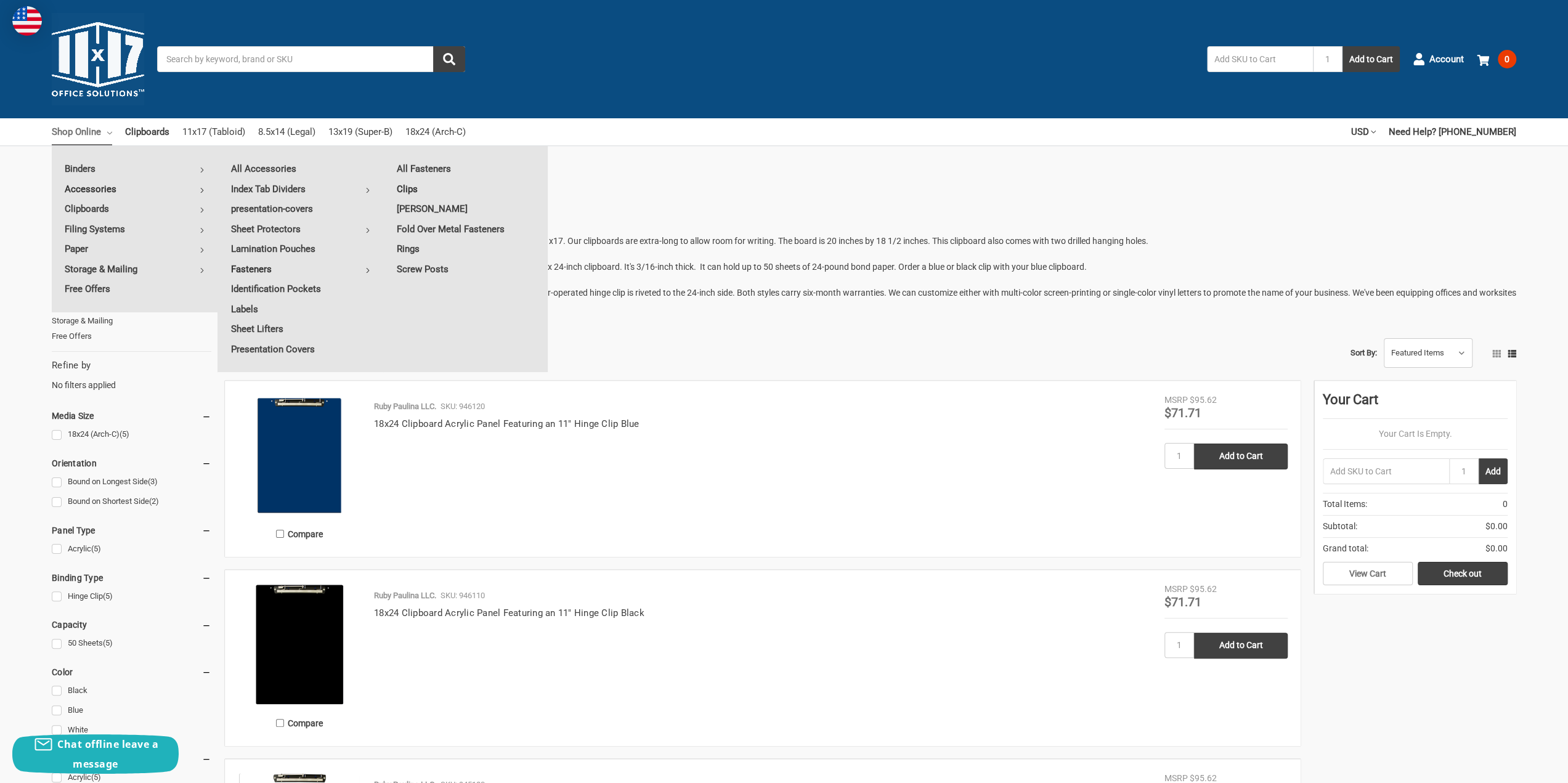
click at [411, 190] on link "Clips" at bounding box center [466, 189] width 165 height 19
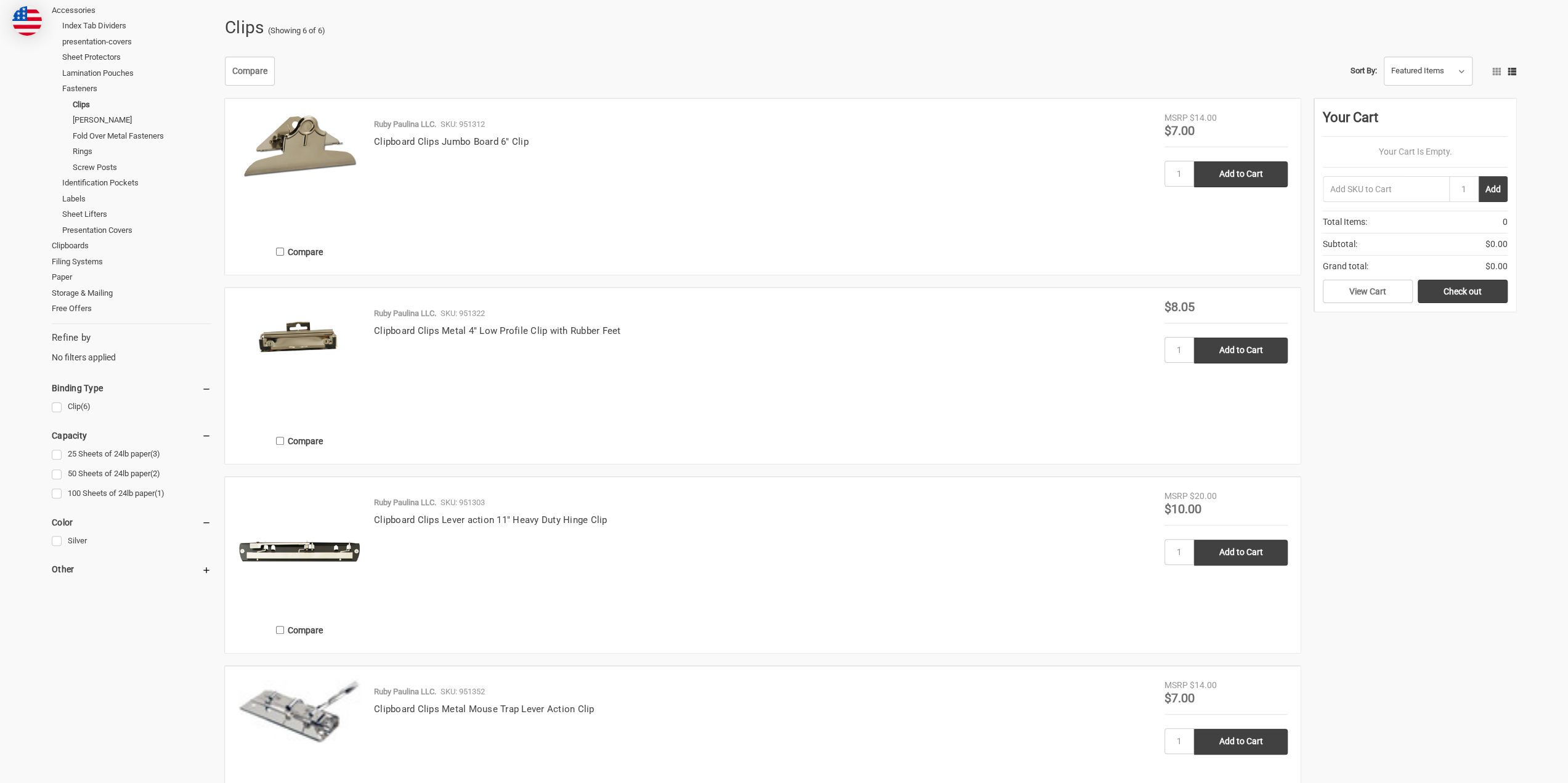
scroll to position [246, 0]
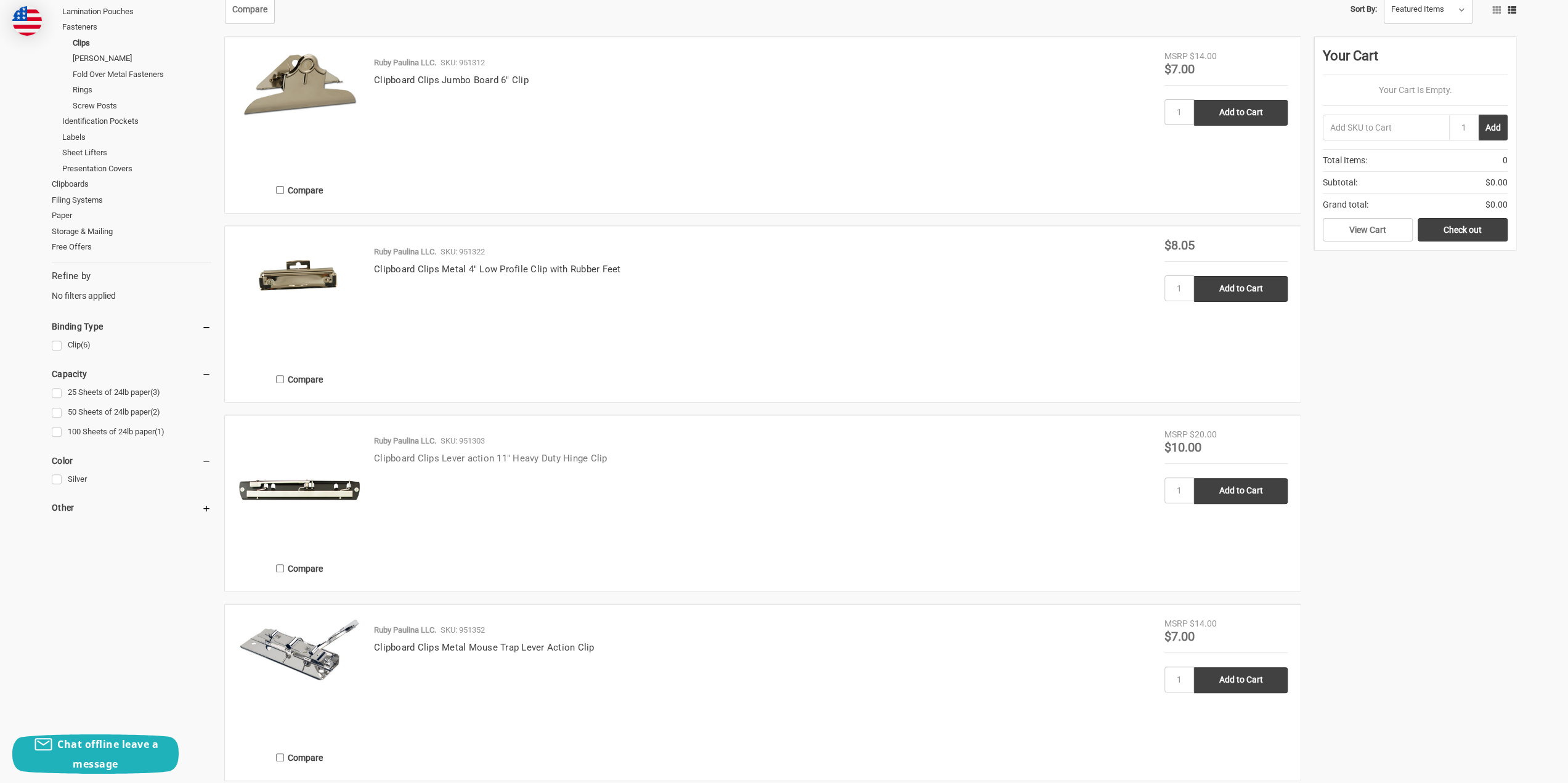
click at [544, 456] on link "Clipboard Clips Lever action 11" Heavy Duty Hinge Clip" at bounding box center [491, 458] width 234 height 12
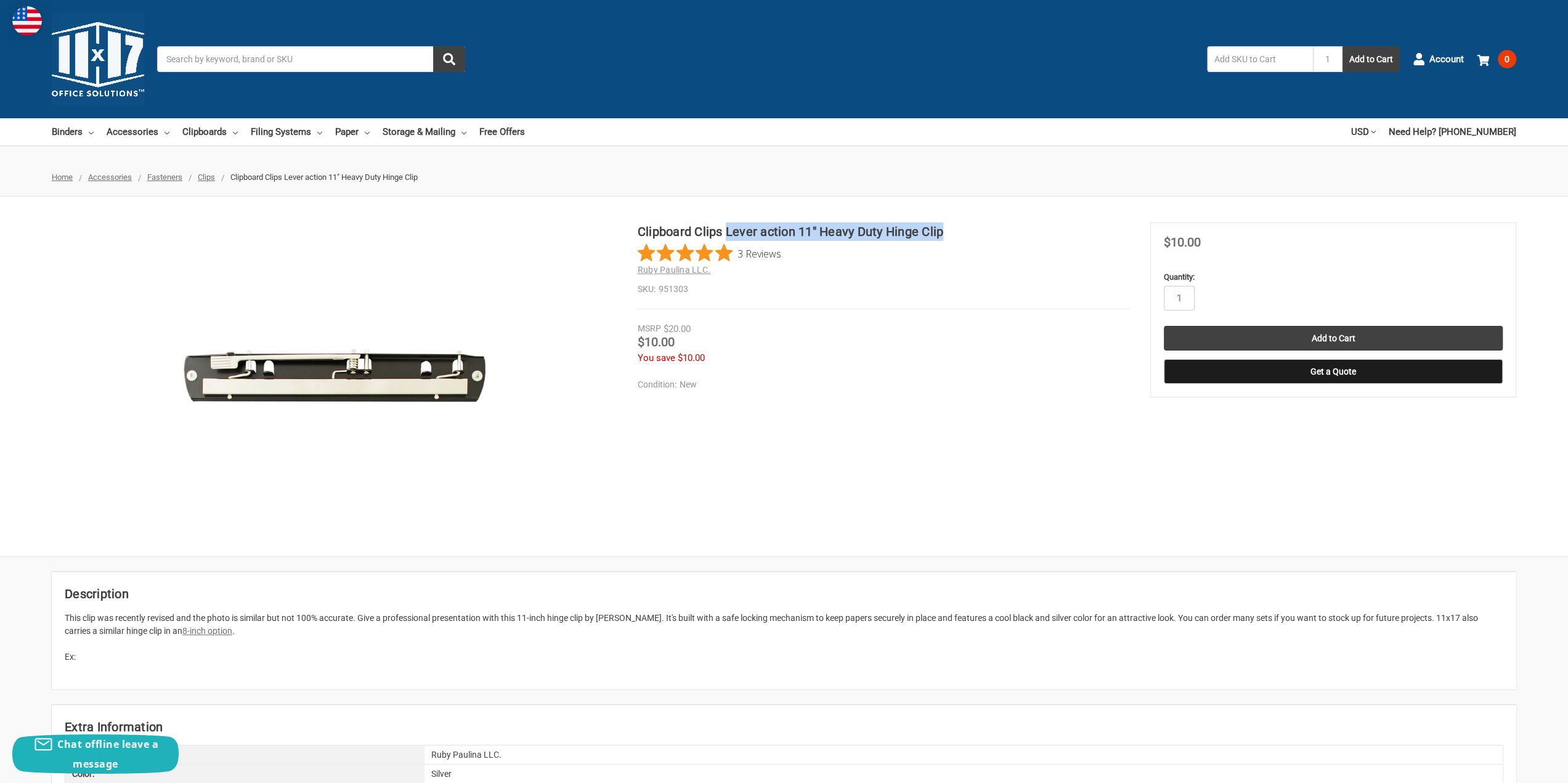
drag, startPoint x: 949, startPoint y: 233, endPoint x: 725, endPoint y: 235, distance: 224.0
click at [725, 235] on h1 "Clipboard Clips Lever action 11" Heavy Duty Hinge Clip" at bounding box center [884, 231] width 492 height 19
copy h1 "Lever action 11" Heavy Duty Hinge Clip"
